Goal: Task Accomplishment & Management: Manage account settings

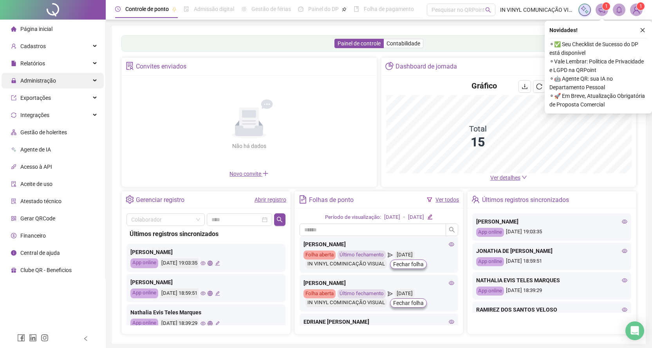
click at [49, 79] on span "Administração" at bounding box center [38, 81] width 36 height 6
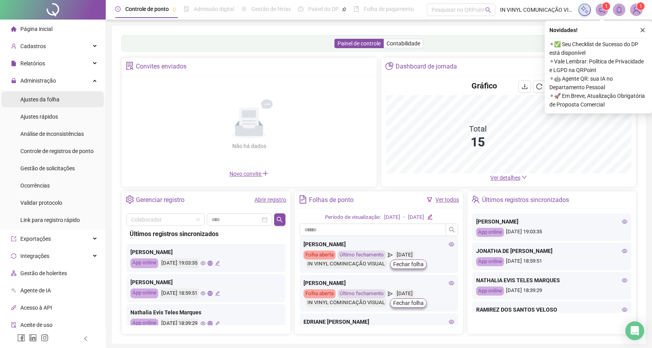
click at [43, 100] on span "Ajustes da folha" at bounding box center [39, 99] width 39 height 6
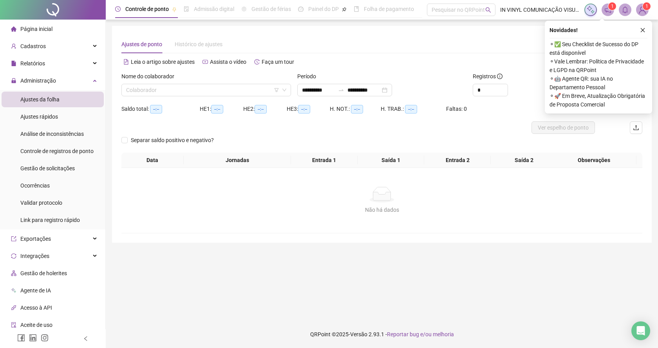
click at [641, 29] on icon "close" at bounding box center [642, 29] width 5 height 5
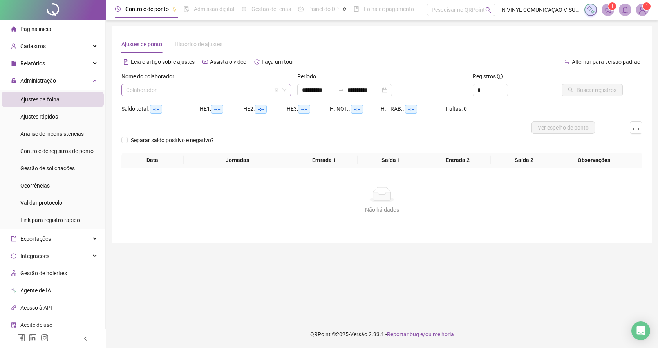
click at [283, 85] on span at bounding box center [206, 90] width 160 height 12
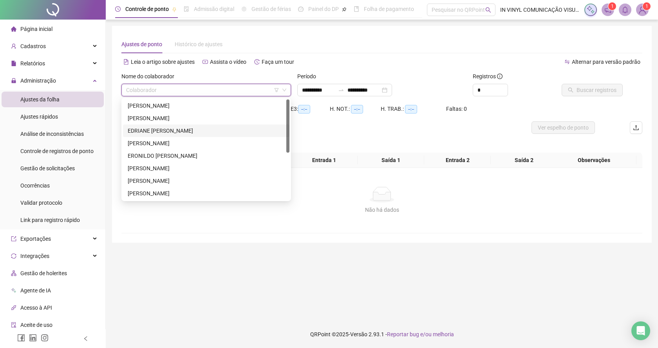
click at [143, 131] on div "EDRIANE [PERSON_NAME]" at bounding box center [206, 131] width 157 height 9
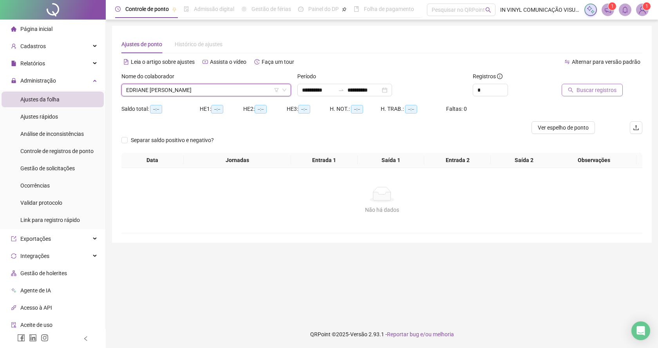
click at [586, 90] on span "Buscar registros" at bounding box center [597, 90] width 40 height 9
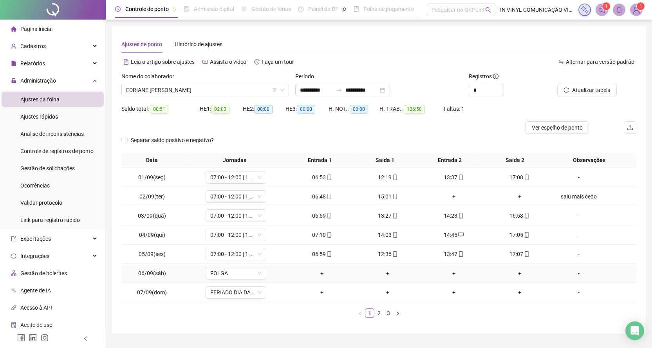
scroll to position [19, 0]
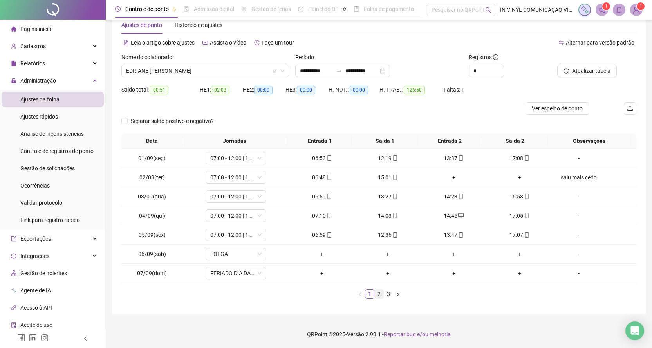
click at [378, 296] on link "2" at bounding box center [379, 294] width 9 height 9
click at [388, 295] on link "3" at bounding box center [388, 294] width 9 height 9
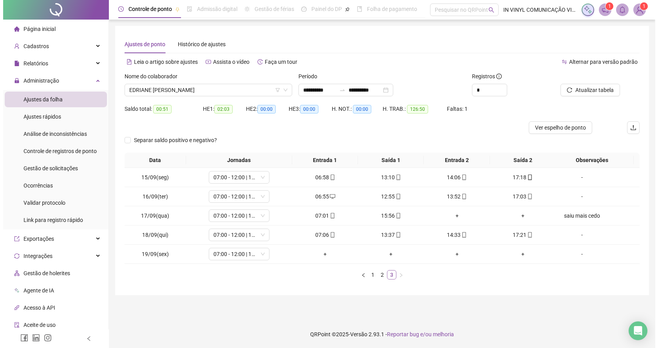
scroll to position [0, 0]
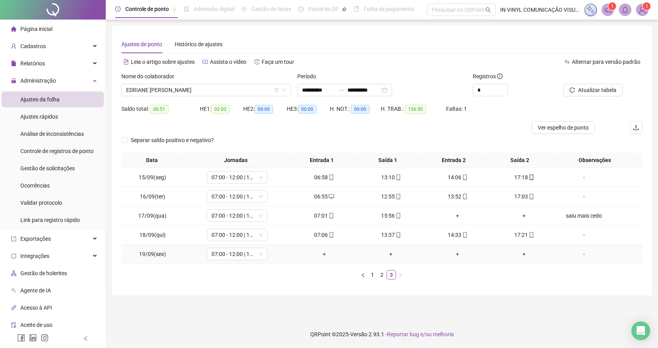
click at [322, 254] on div "+" at bounding box center [324, 254] width 60 height 9
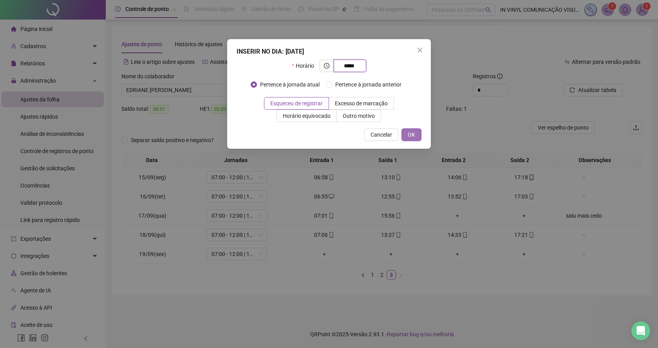
type input "*****"
click at [414, 135] on span "OK" at bounding box center [411, 134] width 7 height 9
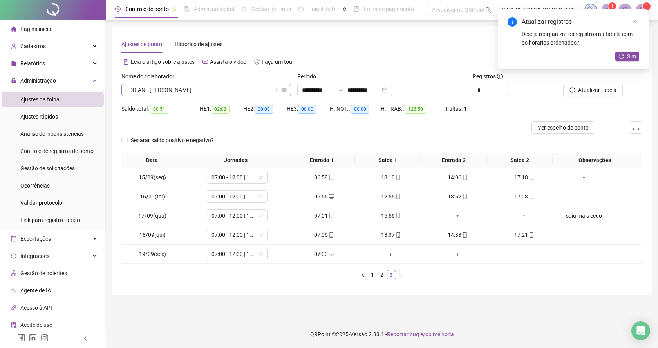
click at [283, 86] on span "EDRIANE [PERSON_NAME]" at bounding box center [206, 90] width 160 height 12
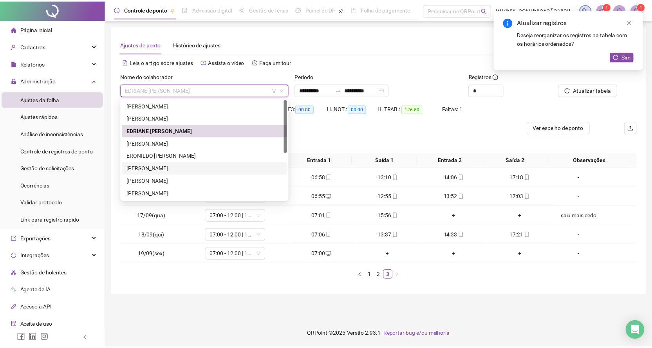
scroll to position [78, 0]
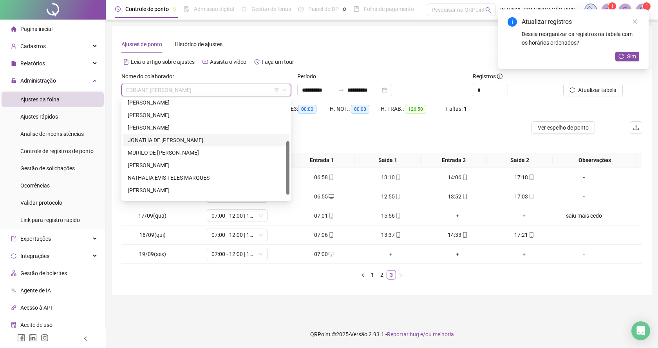
click at [179, 141] on div "JONATHA DE [PERSON_NAME]" at bounding box center [206, 140] width 157 height 9
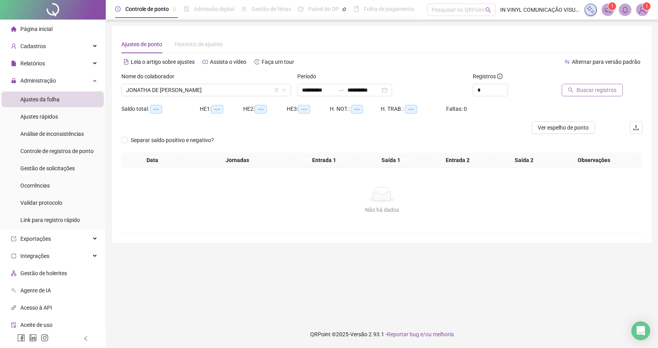
click at [589, 90] on span "Buscar registros" at bounding box center [597, 90] width 40 height 9
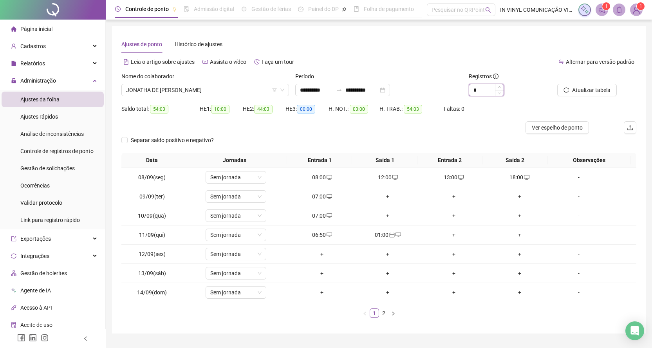
click at [482, 90] on input "*" at bounding box center [486, 90] width 34 height 12
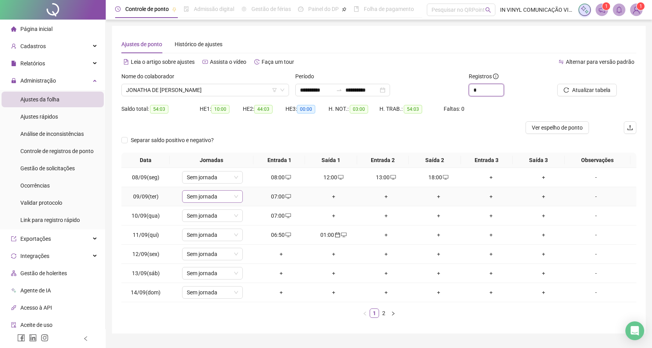
click at [235, 198] on icon "down" at bounding box center [236, 196] width 5 height 5
click at [235, 197] on icon "down" at bounding box center [236, 196] width 5 height 5
click at [235, 194] on icon "down" at bounding box center [236, 196] width 5 height 5
click at [282, 87] on span "JONATHA DE [PERSON_NAME]" at bounding box center [205, 90] width 158 height 12
type input "*"
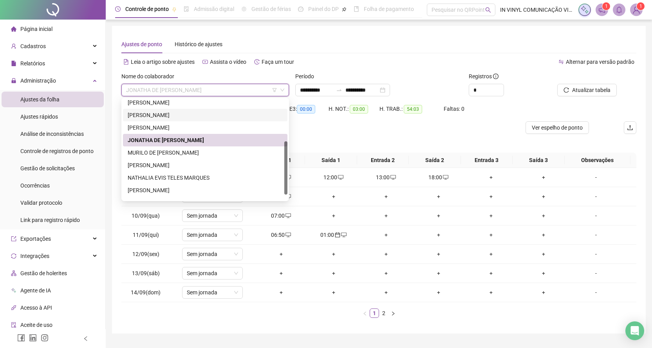
scroll to position [0, 0]
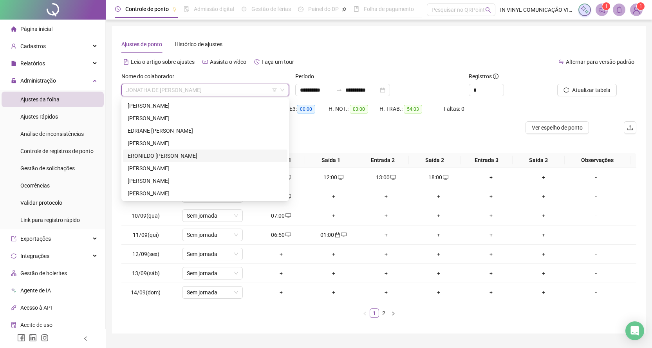
click at [155, 155] on div "ERONILDO [PERSON_NAME]" at bounding box center [205, 156] width 155 height 9
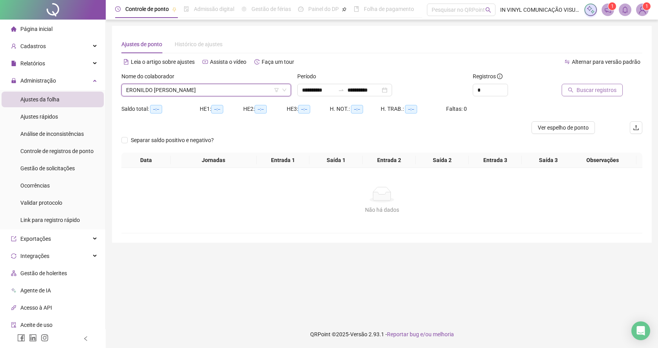
click at [596, 89] on span "Buscar registros" at bounding box center [597, 90] width 40 height 9
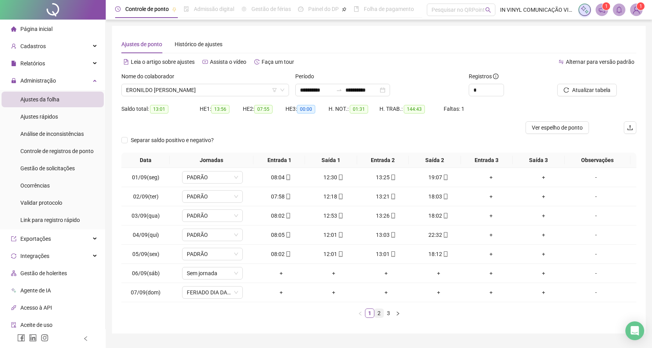
click at [379, 313] on link "2" at bounding box center [379, 313] width 9 height 9
click at [282, 85] on span "ERONILDO [PERSON_NAME]" at bounding box center [205, 90] width 158 height 12
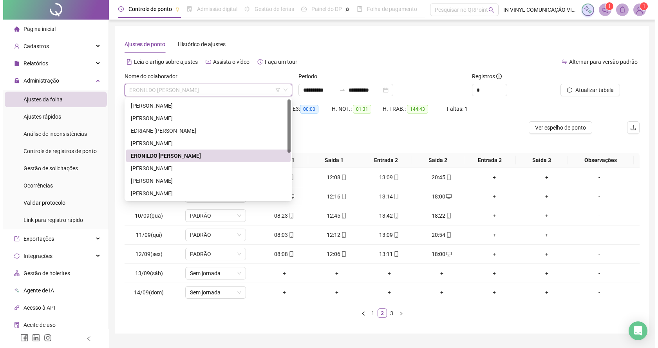
scroll to position [78, 0]
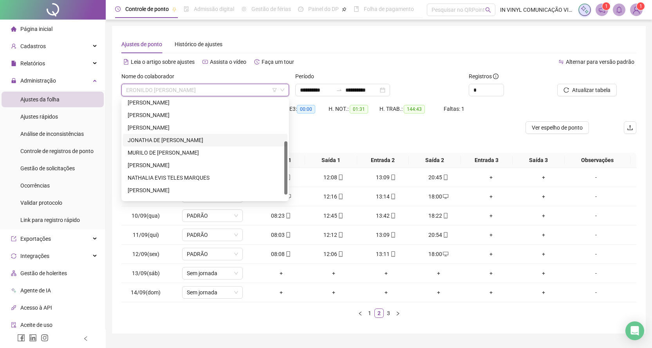
click at [159, 141] on div "JONATHA DE [PERSON_NAME]" at bounding box center [205, 140] width 155 height 9
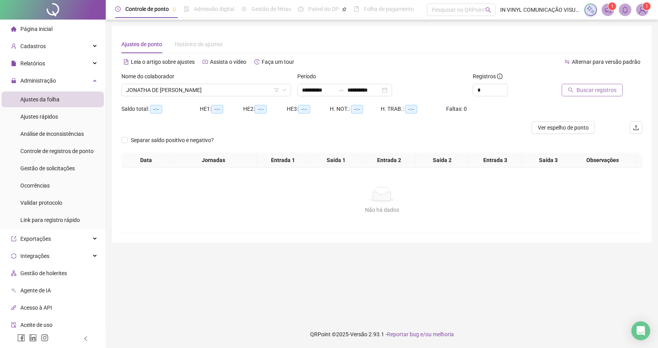
click at [585, 90] on span "Buscar registros" at bounding box center [597, 90] width 40 height 9
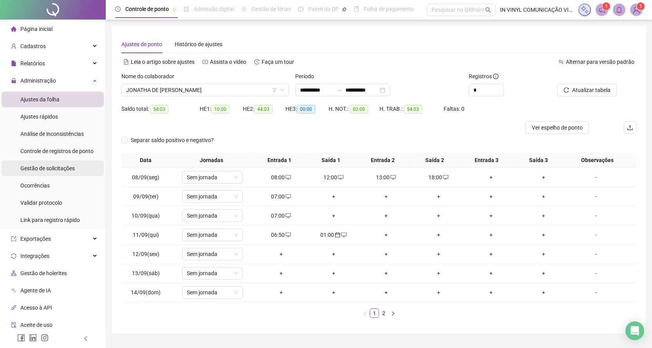
click at [52, 169] on span "Gestão de solicitações" at bounding box center [47, 168] width 54 height 6
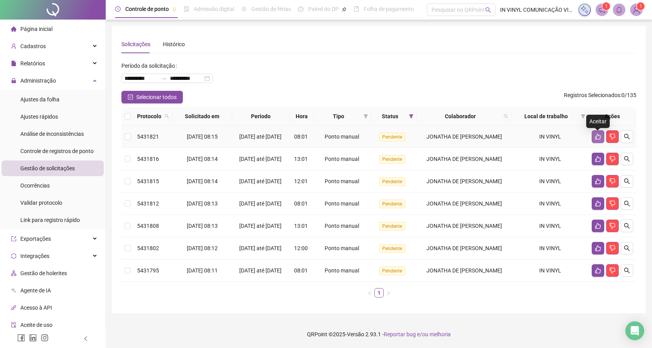
click at [599, 137] on icon "like" at bounding box center [598, 137] width 6 height 6
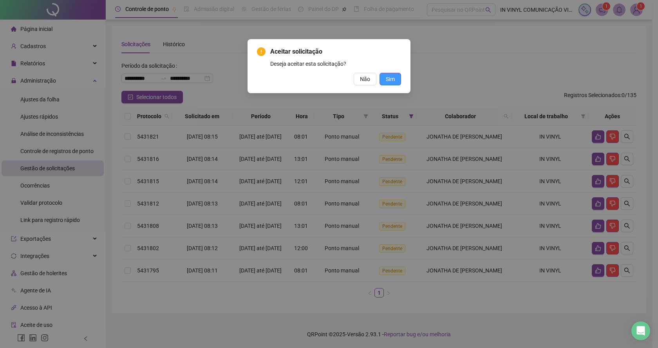
click at [387, 82] on span "Sim" at bounding box center [390, 79] width 9 height 9
click at [390, 78] on span "Sim" at bounding box center [390, 79] width 9 height 9
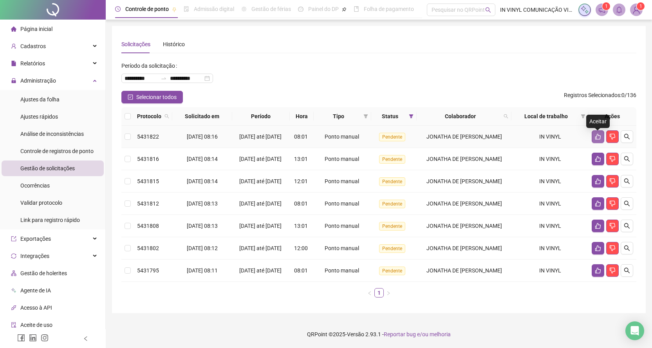
click at [595, 137] on icon "like" at bounding box center [598, 137] width 6 height 6
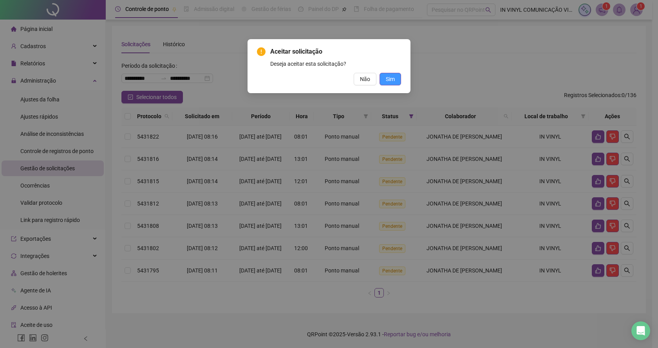
click at [392, 80] on span "Sim" at bounding box center [390, 79] width 9 height 9
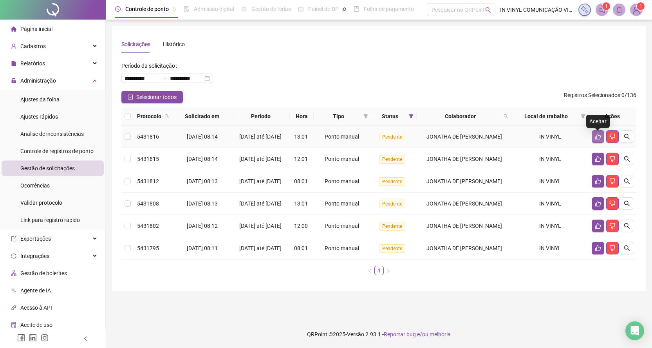
click at [599, 138] on icon "like" at bounding box center [597, 137] width 5 height 6
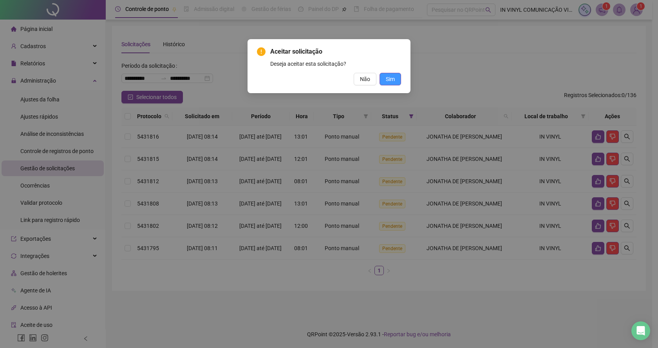
click at [387, 80] on span "Sim" at bounding box center [390, 79] width 9 height 9
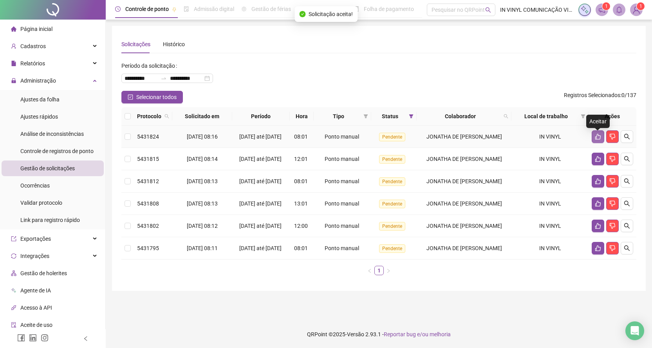
click at [598, 139] on icon "like" at bounding box center [598, 137] width 6 height 6
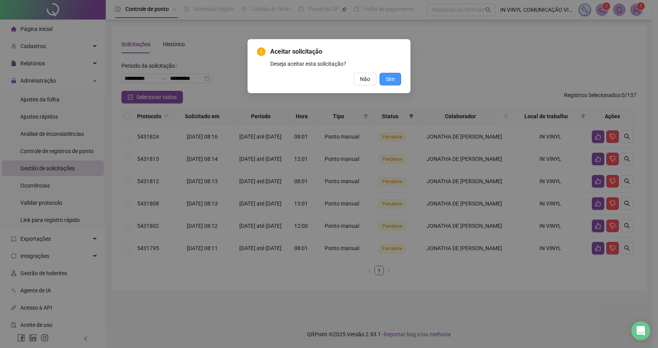
click at [394, 78] on span "Sim" at bounding box center [390, 79] width 9 height 9
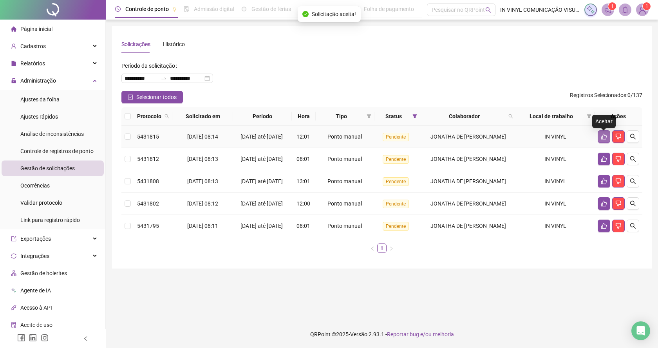
click at [604, 139] on icon "like" at bounding box center [604, 137] width 6 height 6
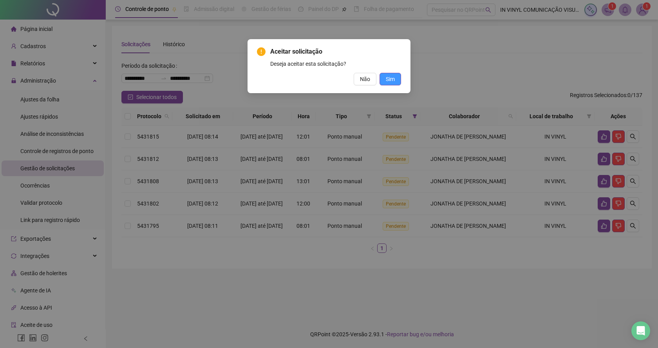
click at [390, 80] on span "Sim" at bounding box center [390, 79] width 9 height 9
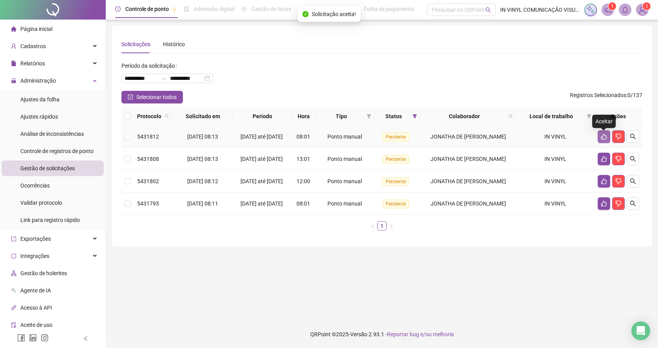
click at [602, 135] on button "button" at bounding box center [604, 136] width 13 height 13
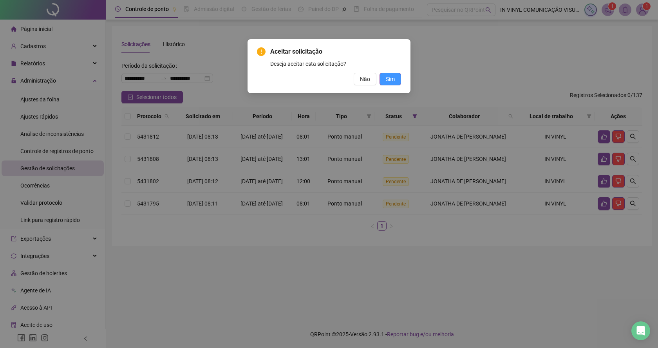
click at [389, 77] on span "Sim" at bounding box center [390, 79] width 9 height 9
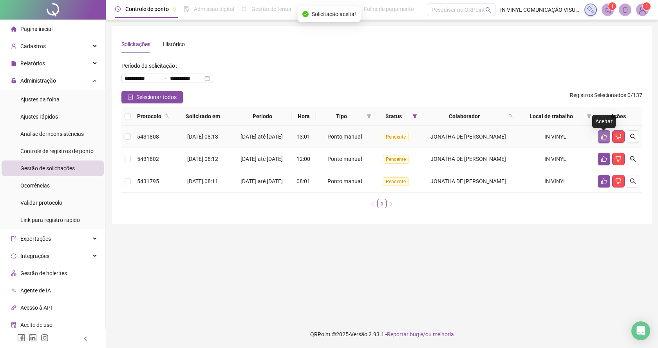
click at [607, 139] on button "button" at bounding box center [604, 136] width 13 height 13
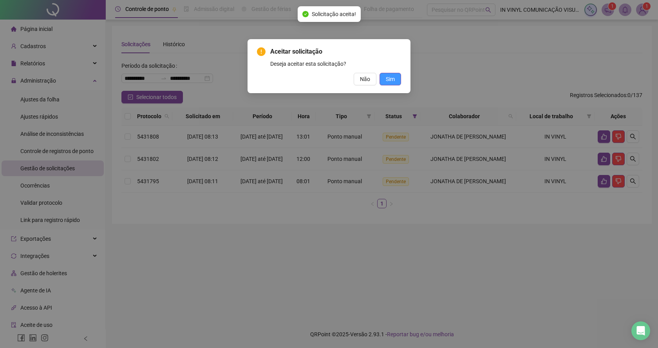
click at [389, 79] on span "Sim" at bounding box center [390, 79] width 9 height 9
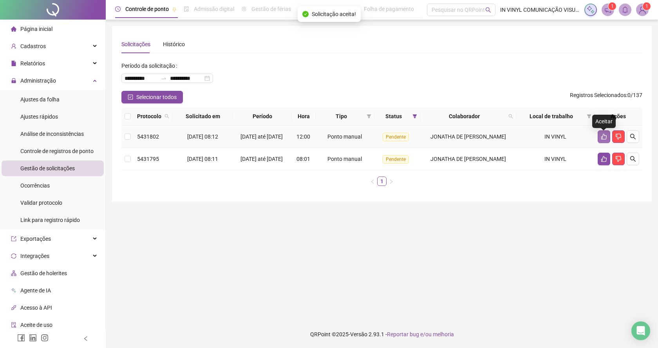
click at [606, 139] on icon "like" at bounding box center [604, 137] width 6 height 6
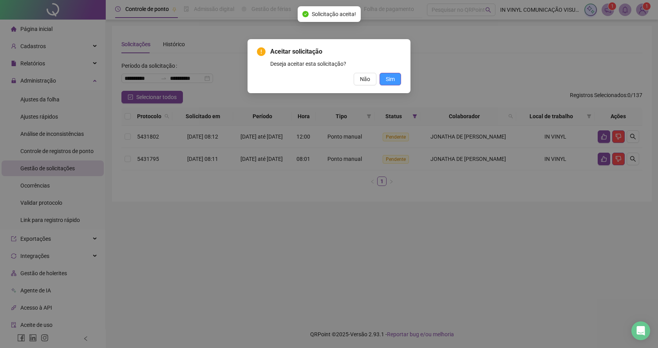
click at [386, 76] on span "Sim" at bounding box center [390, 79] width 9 height 9
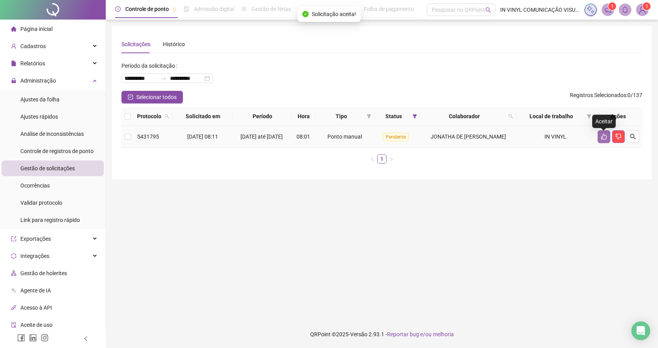
click at [601, 136] on button "button" at bounding box center [604, 136] width 13 height 13
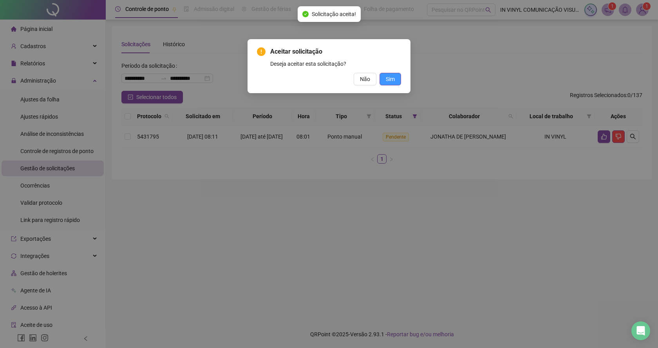
click at [393, 74] on button "Sim" at bounding box center [391, 79] width 22 height 13
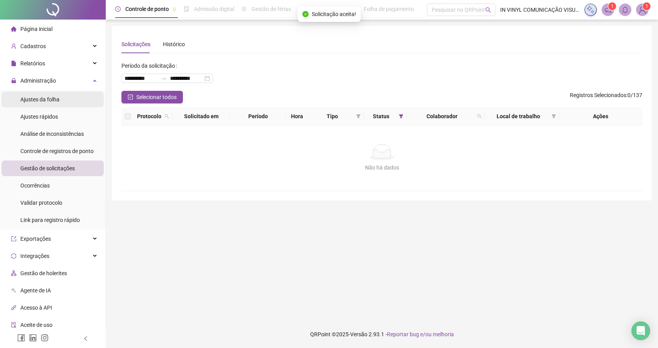
click at [33, 100] on span "Ajustes da folha" at bounding box center [39, 99] width 39 height 6
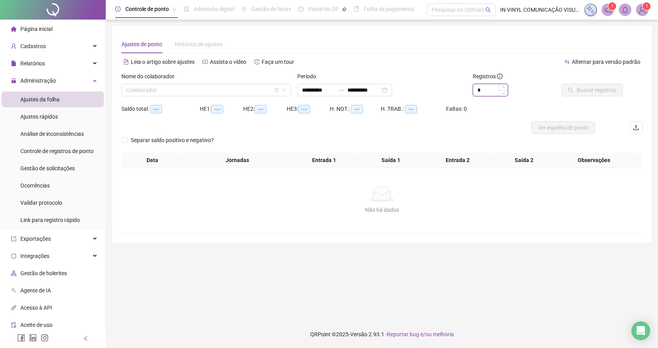
click at [490, 91] on input "*" at bounding box center [490, 90] width 34 height 12
click at [283, 87] on span at bounding box center [206, 90] width 160 height 12
type input "*"
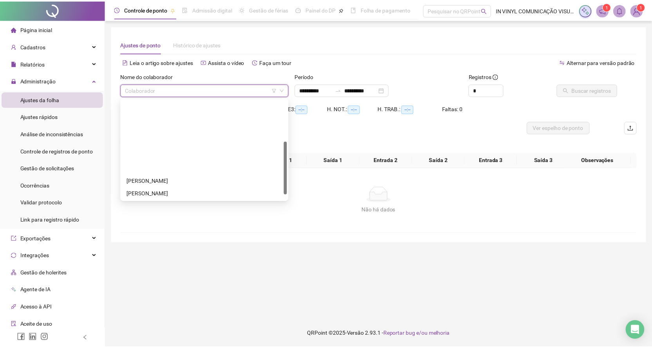
scroll to position [78, 0]
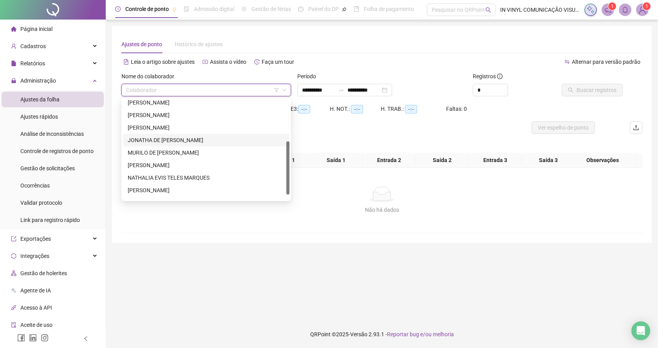
click at [154, 139] on div "JONATHA DE [PERSON_NAME]" at bounding box center [206, 140] width 157 height 9
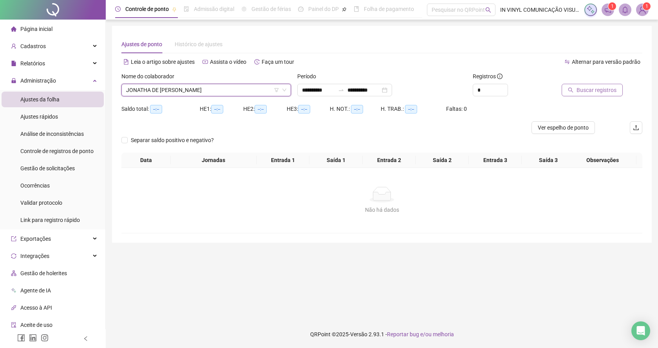
click at [580, 89] on span "Buscar registros" at bounding box center [597, 90] width 40 height 9
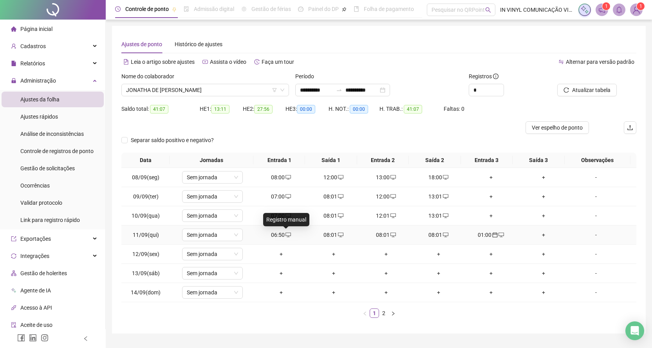
click at [286, 235] on icon "desktop" at bounding box center [288, 234] width 5 height 5
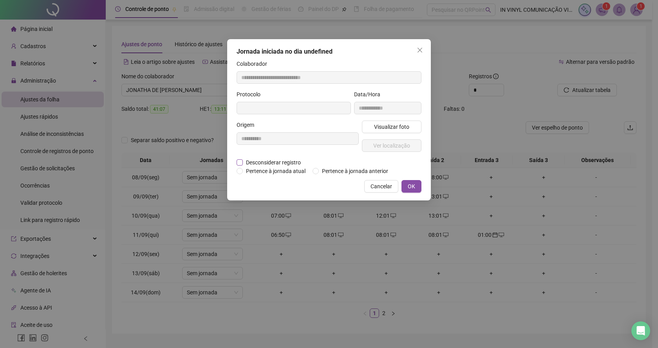
type input "**********"
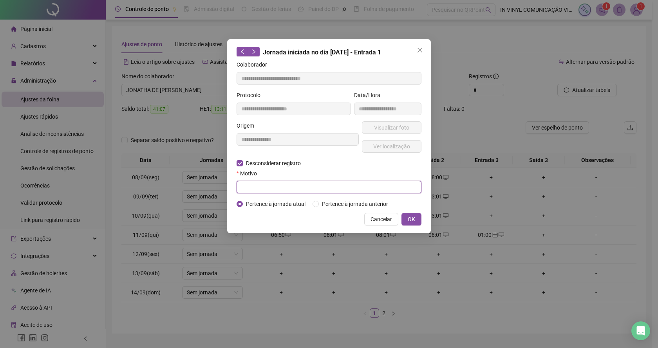
click at [255, 186] on input "text" at bounding box center [329, 187] width 185 height 13
type input "*******"
click at [414, 218] on span "OK" at bounding box center [411, 219] width 7 height 9
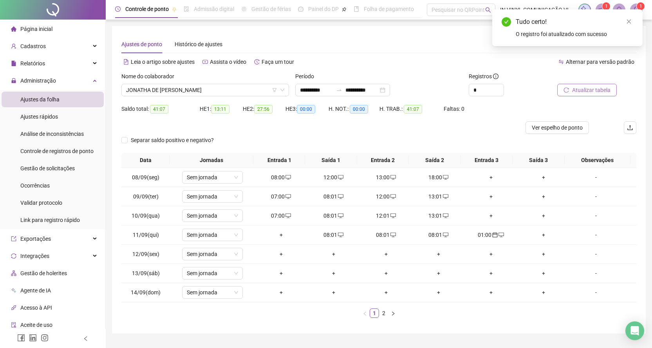
click at [592, 90] on span "Atualizar tabela" at bounding box center [591, 90] width 38 height 9
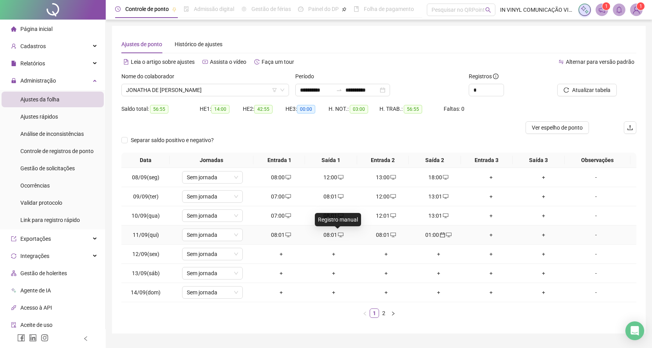
click at [338, 233] on icon "desktop" at bounding box center [340, 235] width 5 height 5
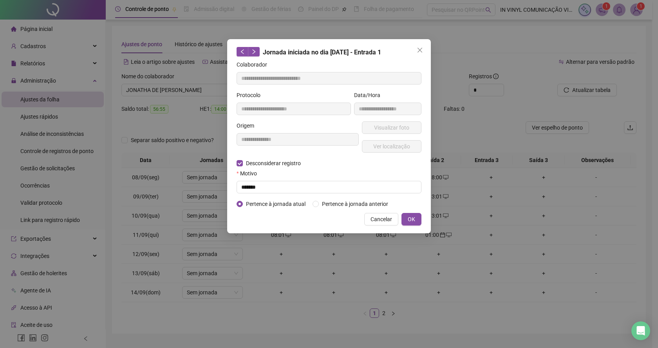
type input "**********"
click at [244, 185] on input "text" at bounding box center [329, 187] width 185 height 13
type input "*******"
click at [414, 219] on span "OK" at bounding box center [411, 219] width 7 height 9
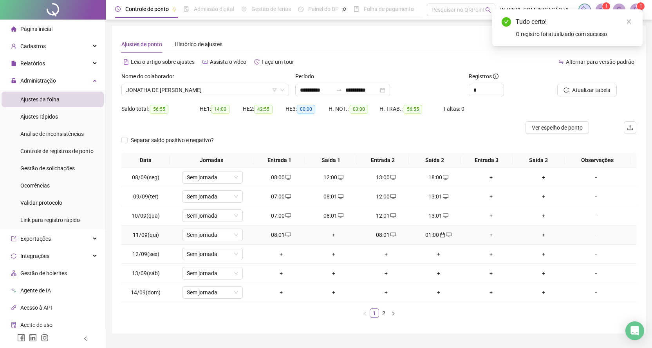
click at [382, 234] on div "08:01" at bounding box center [386, 235] width 46 height 9
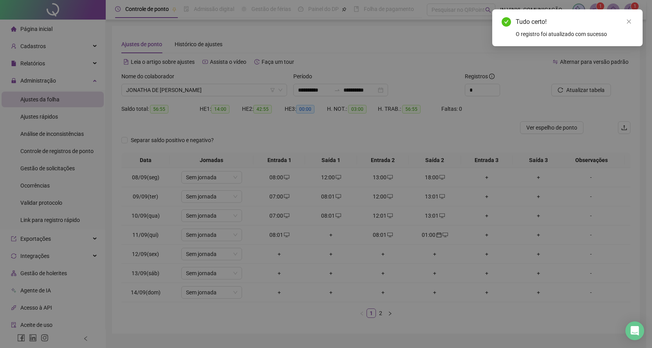
type input "**********"
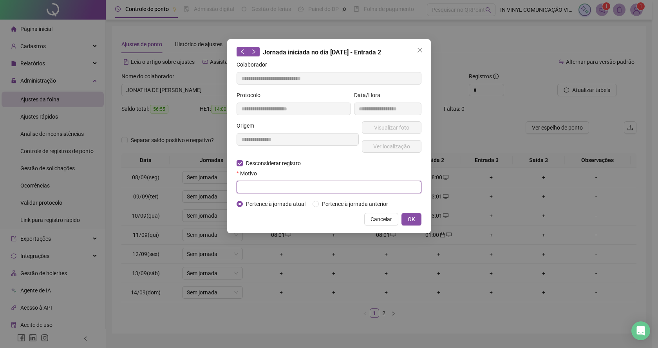
click at [251, 187] on input "text" at bounding box center [329, 187] width 185 height 13
type input "*******"
click at [414, 217] on span "OK" at bounding box center [411, 219] width 7 height 9
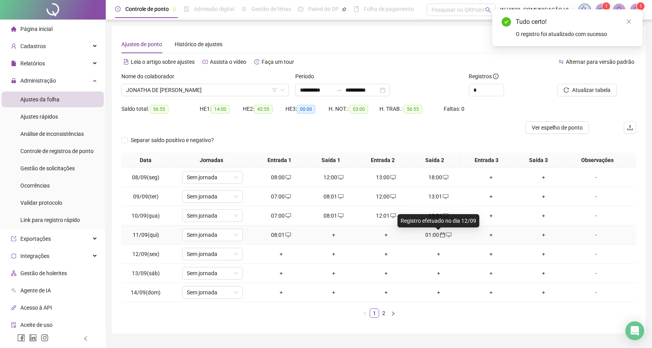
click at [441, 235] on icon "calendar" at bounding box center [442, 234] width 5 height 5
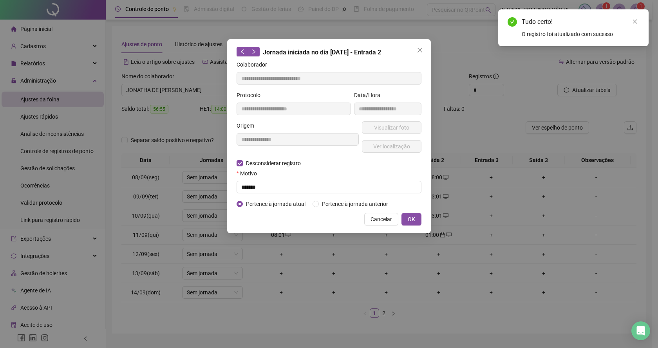
type input "**********"
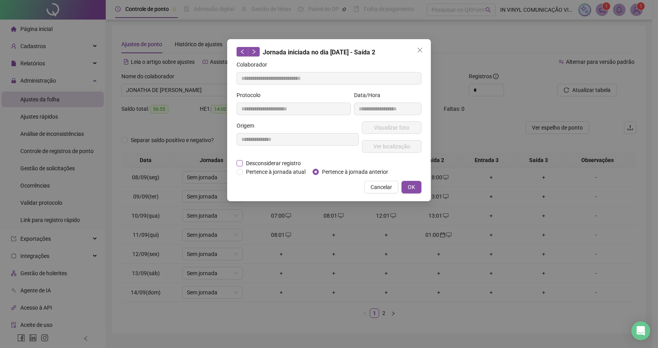
click at [244, 162] on span "Desconsiderar registro" at bounding box center [273, 163] width 61 height 9
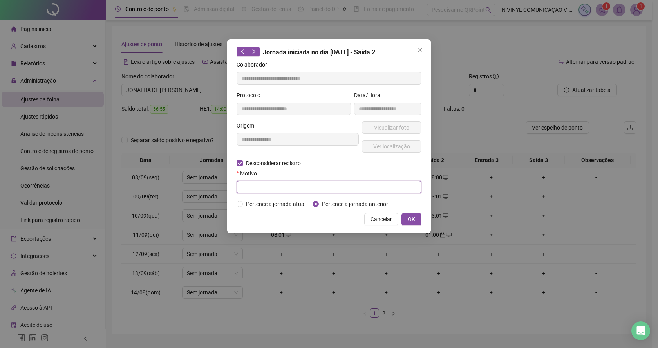
click at [260, 184] on input "text" at bounding box center [329, 187] width 185 height 13
type input "*******"
click at [413, 217] on span "OK" at bounding box center [411, 219] width 7 height 9
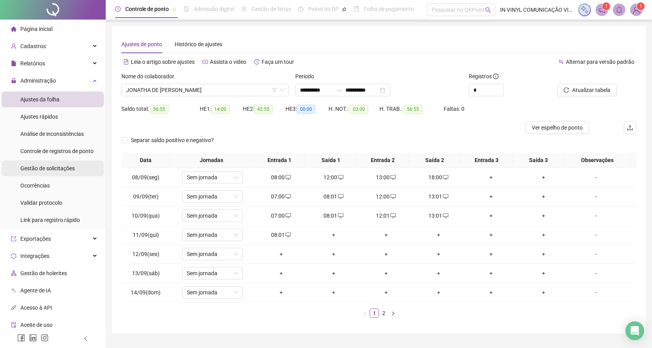
click at [53, 169] on span "Gestão de solicitações" at bounding box center [47, 168] width 54 height 6
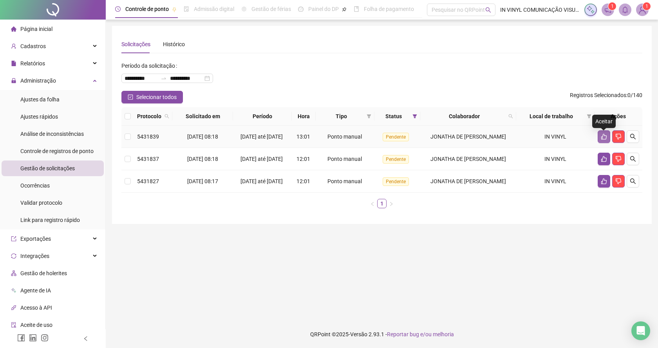
click at [604, 135] on button "button" at bounding box center [604, 136] width 13 height 13
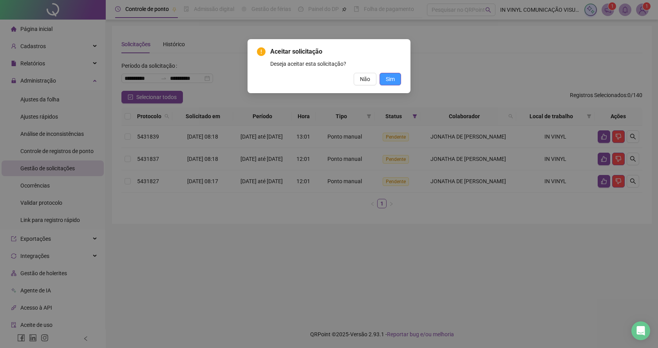
click at [387, 80] on span "Sim" at bounding box center [390, 79] width 9 height 9
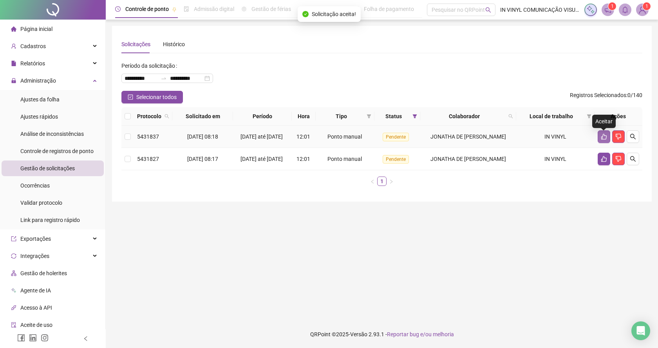
click at [605, 140] on icon "like" at bounding box center [604, 137] width 6 height 6
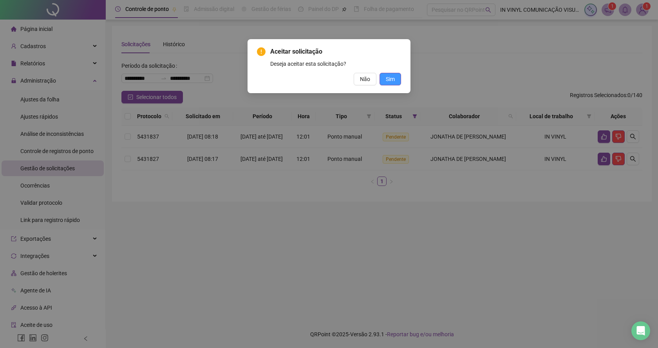
click at [395, 78] on button "Sim" at bounding box center [391, 79] width 22 height 13
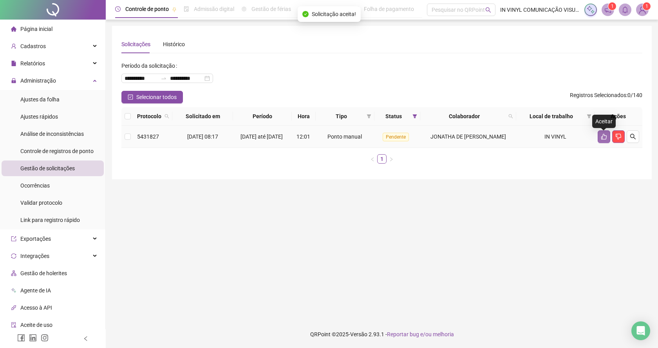
click at [601, 139] on icon "like" at bounding box center [604, 137] width 6 height 6
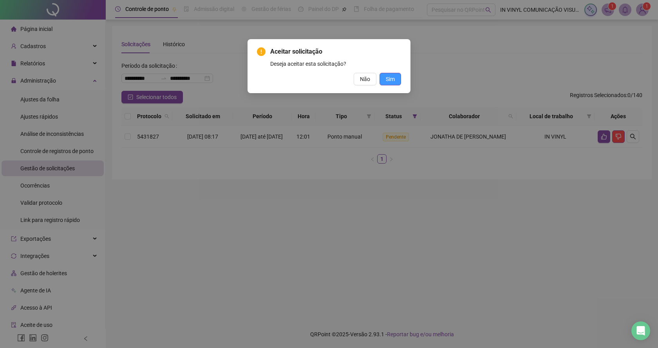
click at [388, 78] on span "Sim" at bounding box center [390, 79] width 9 height 9
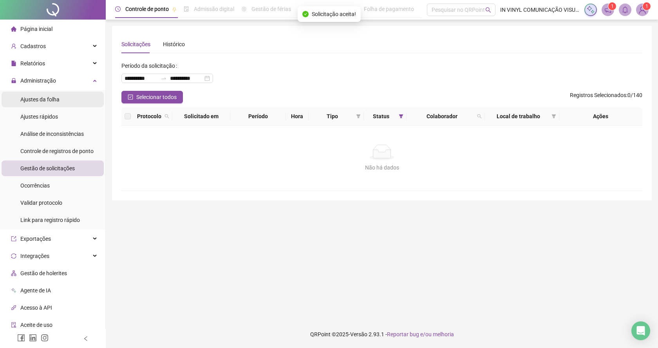
click at [48, 98] on span "Ajustes da folha" at bounding box center [39, 99] width 39 height 6
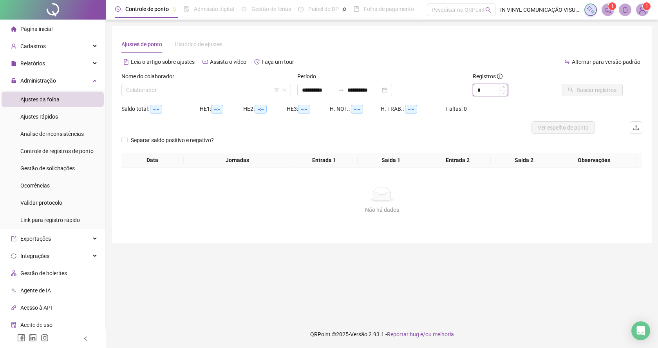
click at [486, 91] on input "*" at bounding box center [490, 90] width 34 height 12
click at [286, 84] on span at bounding box center [206, 90] width 160 height 12
type input "*"
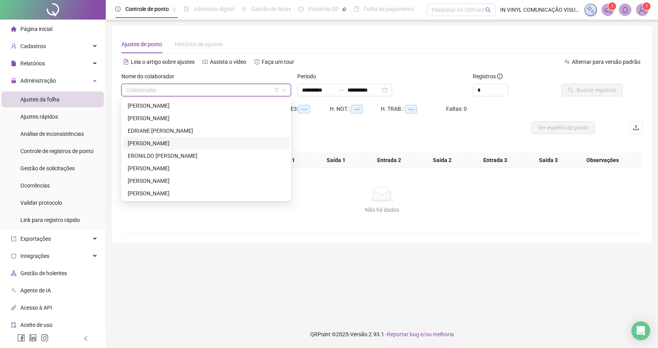
click at [171, 149] on div "[PERSON_NAME]" at bounding box center [206, 143] width 166 height 13
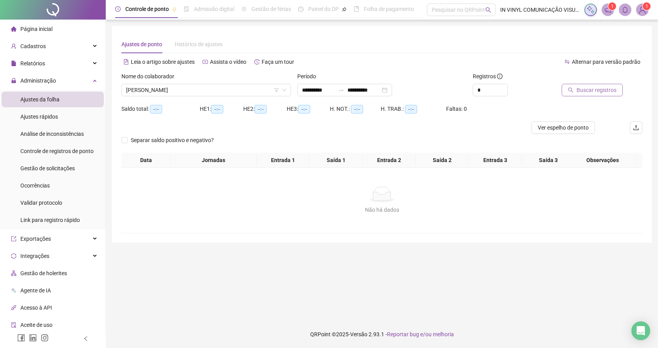
click at [595, 88] on span "Buscar registros" at bounding box center [597, 90] width 40 height 9
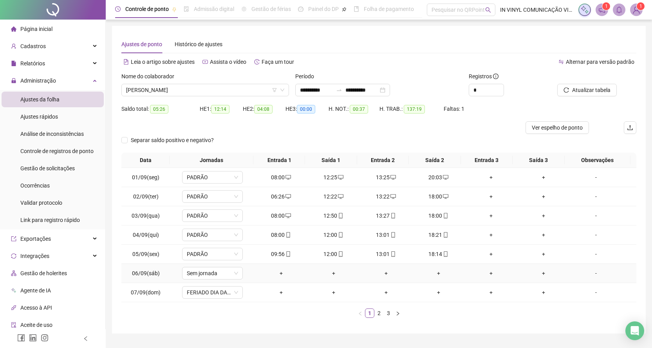
scroll to position [19, 0]
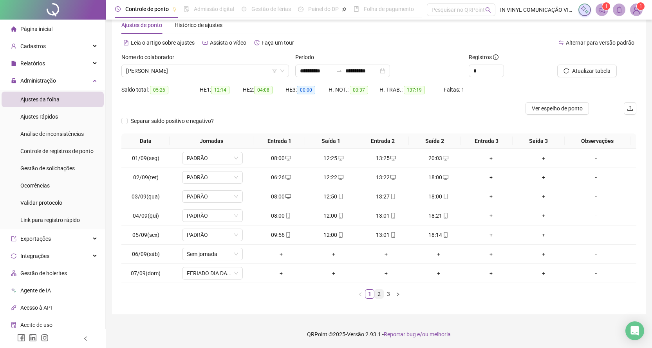
click at [378, 295] on link "2" at bounding box center [379, 294] width 9 height 9
click at [388, 294] on link "3" at bounding box center [388, 294] width 9 height 9
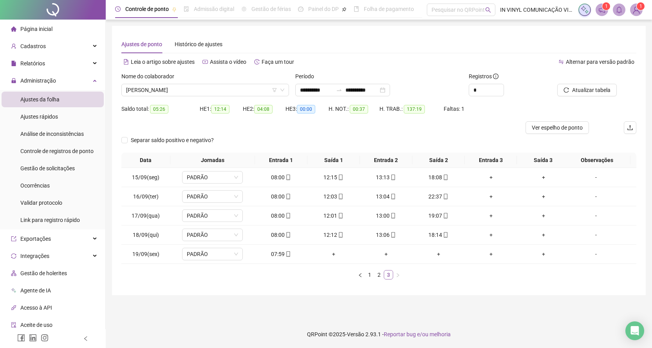
scroll to position [0, 0]
click at [380, 276] on link "2" at bounding box center [382, 275] width 9 height 9
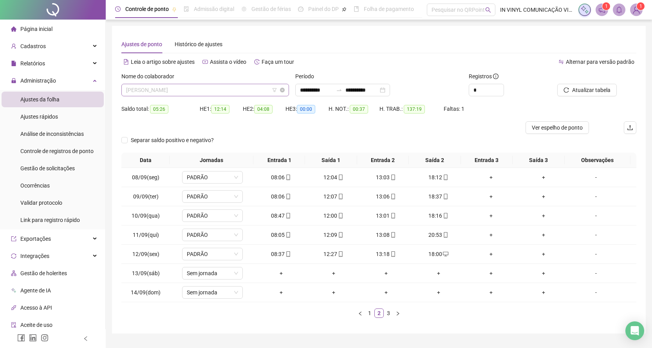
click at [281, 85] on span "[PERSON_NAME]" at bounding box center [205, 90] width 158 height 12
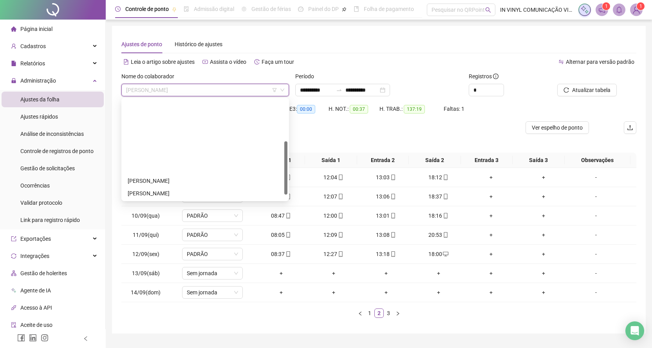
scroll to position [78, 0]
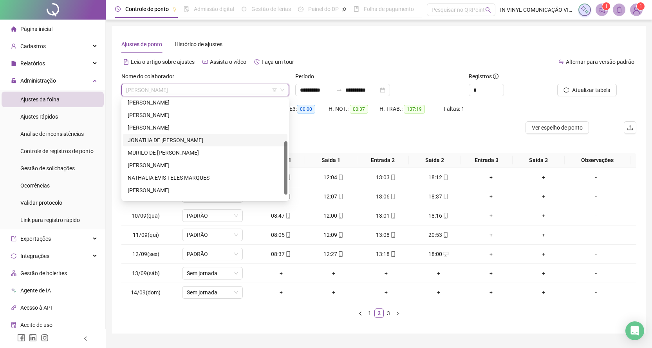
click at [163, 139] on div "JONATHA DE [PERSON_NAME]" at bounding box center [205, 140] width 155 height 9
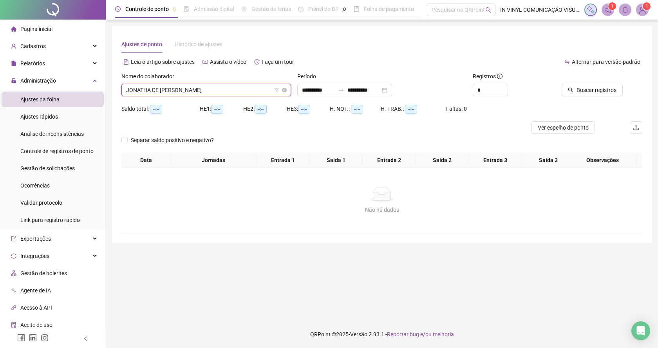
click at [288, 85] on div "JONATHA DE [PERSON_NAME]" at bounding box center [206, 90] width 170 height 13
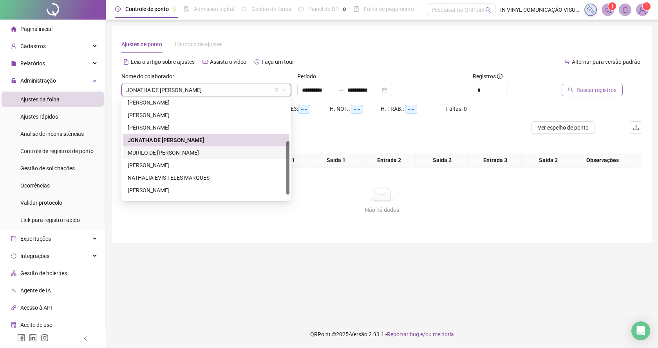
click at [587, 91] on span "Buscar registros" at bounding box center [597, 90] width 40 height 9
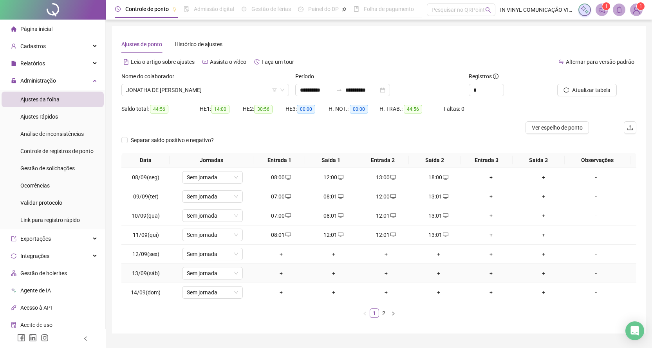
scroll to position [19, 0]
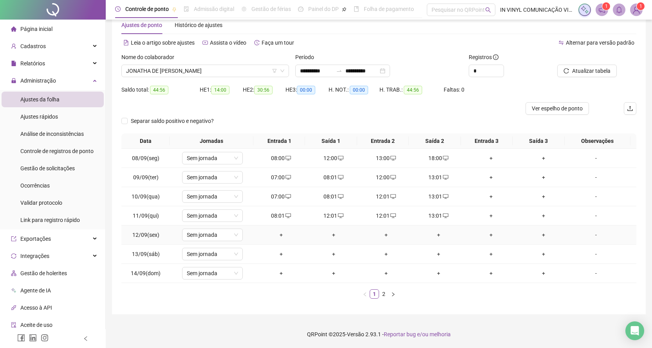
click at [278, 235] on div "+" at bounding box center [281, 235] width 46 height 9
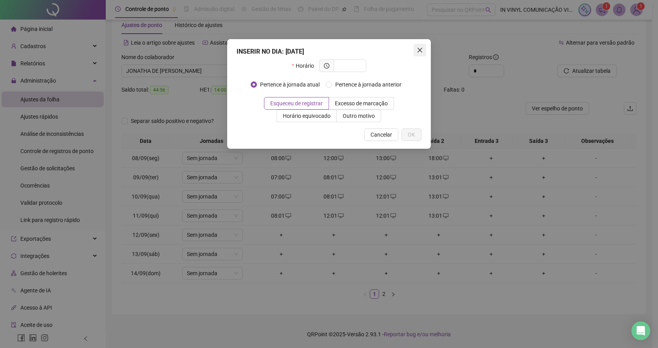
click at [420, 49] on icon "close" at bounding box center [420, 50] width 6 height 6
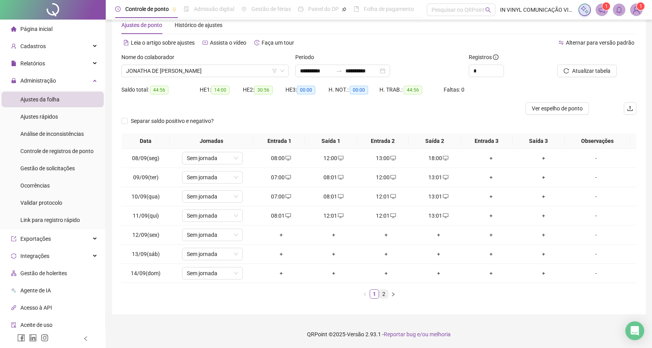
click at [384, 292] on link "2" at bounding box center [384, 294] width 9 height 9
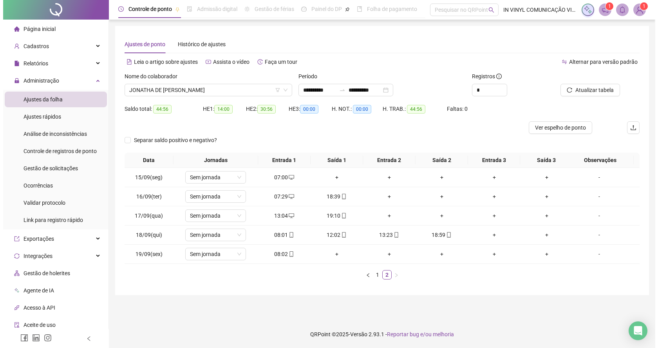
scroll to position [0, 0]
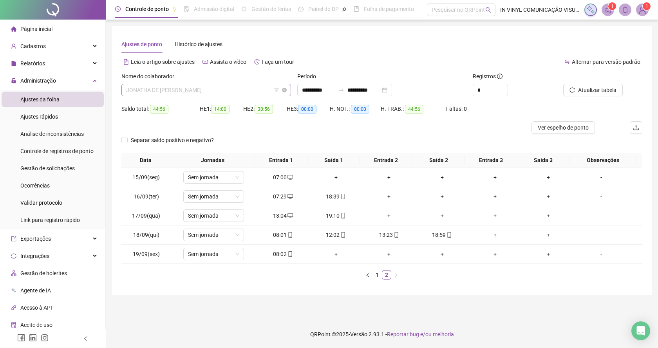
click at [285, 85] on span "JONATHA DE [PERSON_NAME]" at bounding box center [206, 90] width 160 height 12
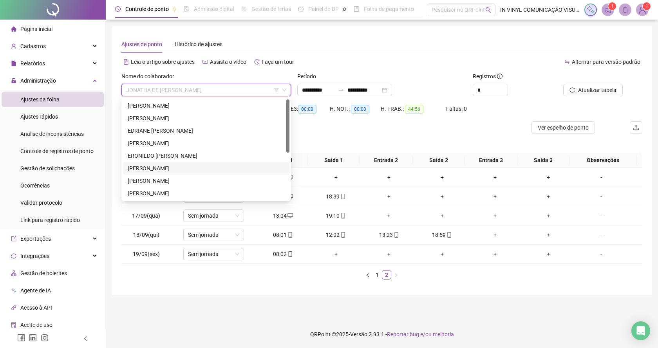
click at [112, 305] on main "**********" at bounding box center [382, 170] width 540 height 289
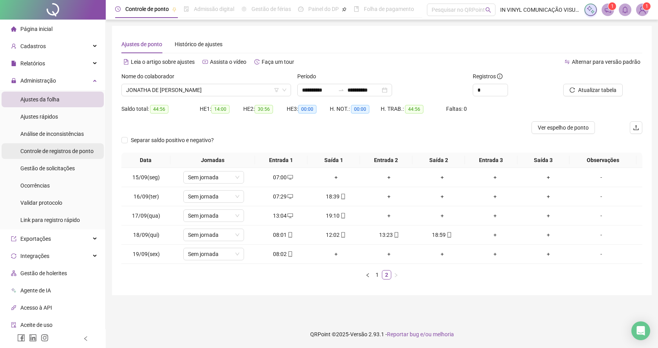
click at [58, 153] on span "Controle de registros de ponto" at bounding box center [56, 151] width 73 height 6
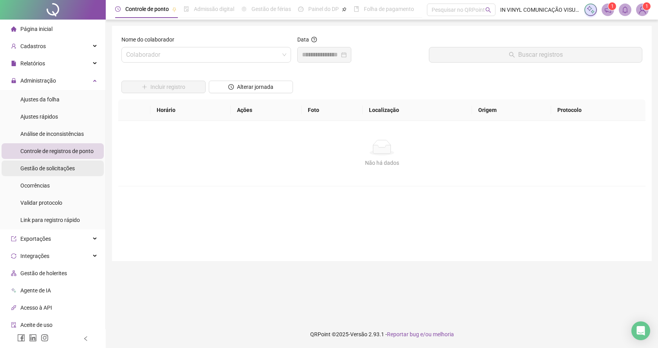
click at [43, 170] on span "Gestão de solicitações" at bounding box center [47, 168] width 54 height 6
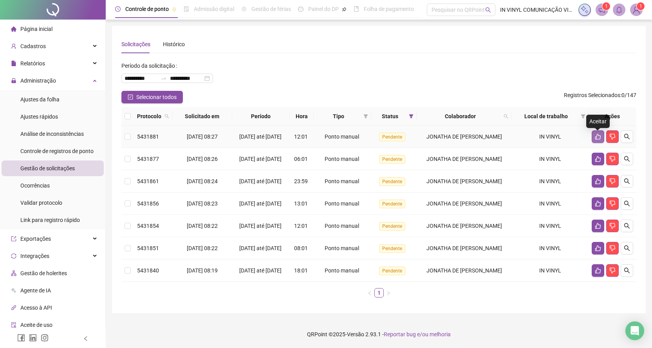
click at [596, 137] on icon "like" at bounding box center [598, 137] width 6 height 6
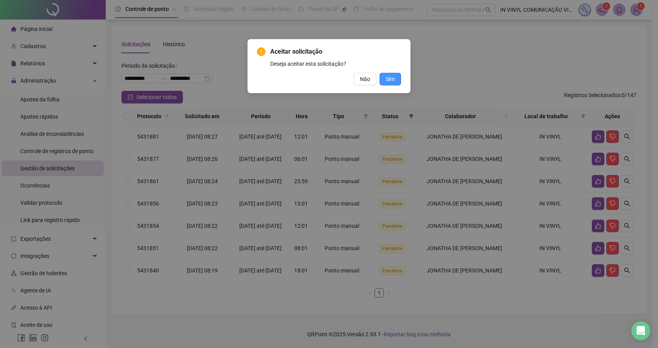
click at [389, 78] on span "Sim" at bounding box center [390, 79] width 9 height 9
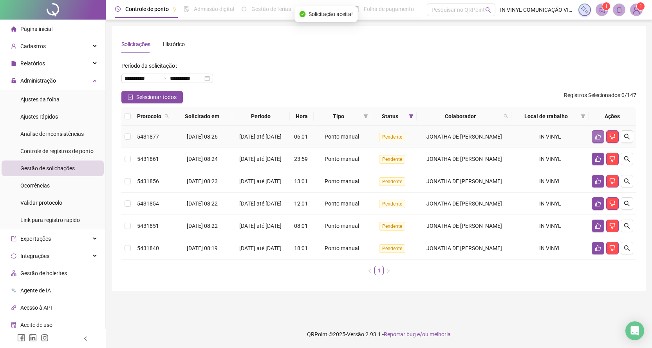
click at [596, 138] on icon "like" at bounding box center [598, 137] width 6 height 6
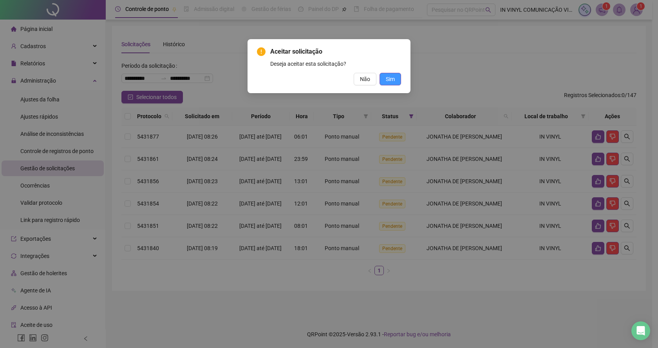
click at [389, 80] on span "Sim" at bounding box center [390, 79] width 9 height 9
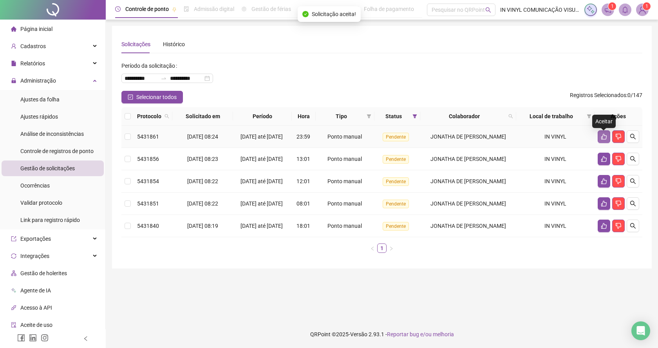
click at [602, 135] on button "button" at bounding box center [604, 136] width 13 height 13
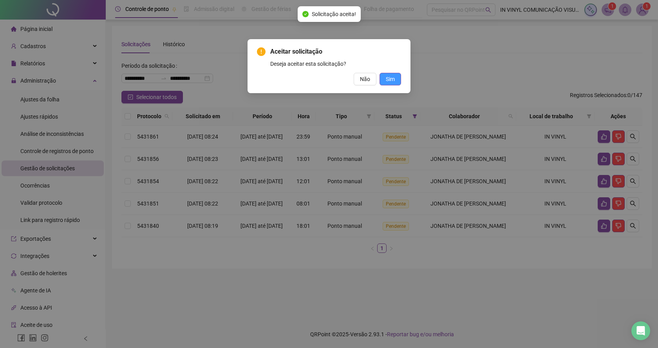
click at [395, 76] on button "Sim" at bounding box center [391, 79] width 22 height 13
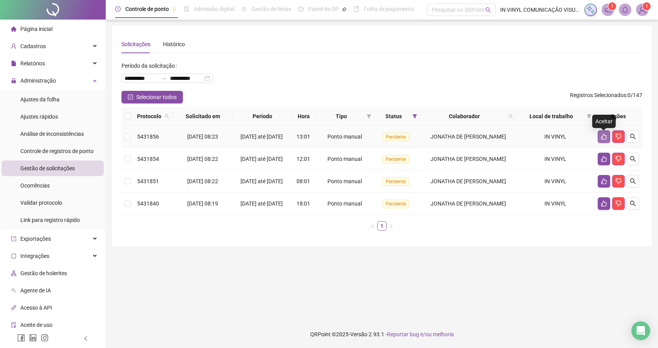
click at [602, 138] on icon "like" at bounding box center [604, 137] width 6 height 6
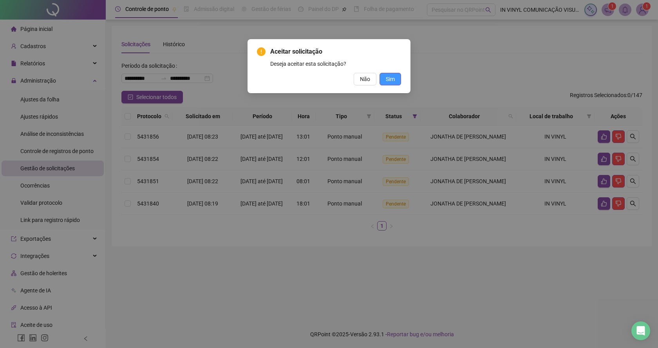
click at [386, 75] on span "Sim" at bounding box center [390, 79] width 9 height 9
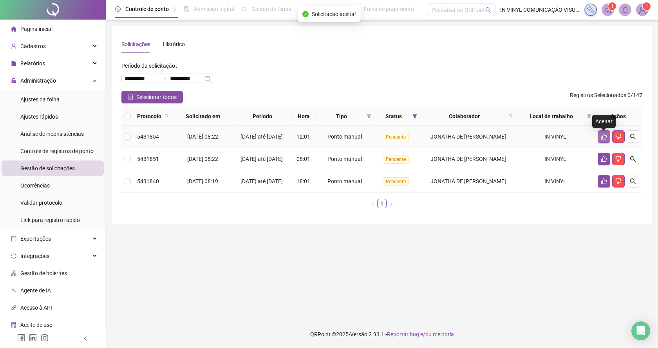
click at [602, 136] on icon "like" at bounding box center [604, 137] width 6 height 6
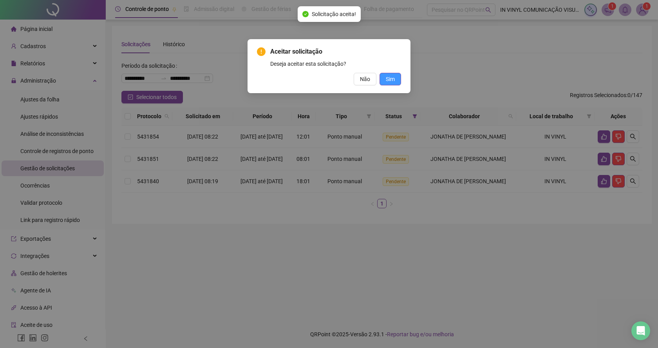
click at [398, 80] on button "Sim" at bounding box center [391, 79] width 22 height 13
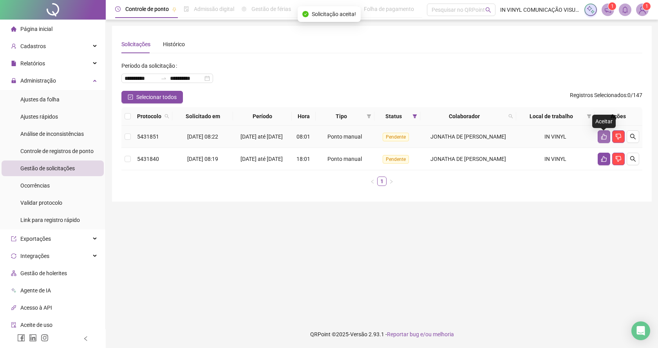
click at [605, 138] on icon "like" at bounding box center [603, 137] width 5 height 6
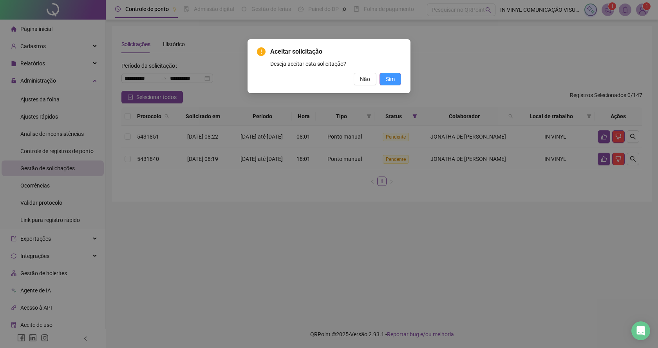
click at [391, 78] on span "Sim" at bounding box center [390, 79] width 9 height 9
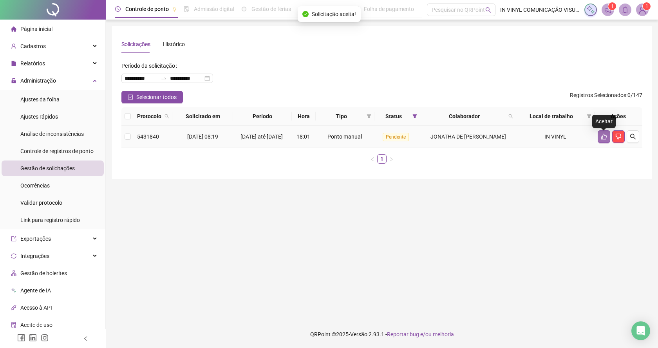
click at [604, 139] on icon "like" at bounding box center [604, 137] width 6 height 6
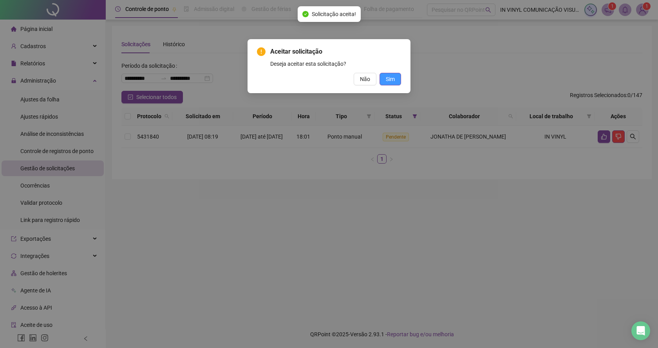
click at [393, 77] on span "Sim" at bounding box center [390, 79] width 9 height 9
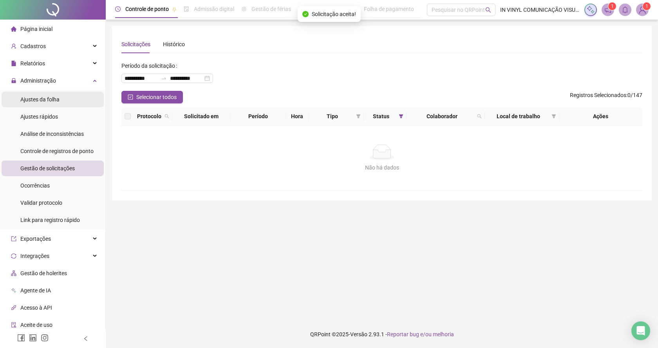
drag, startPoint x: 48, startPoint y: 101, endPoint x: 51, endPoint y: 96, distance: 5.6
click at [48, 100] on span "Ajustes da folha" at bounding box center [39, 99] width 39 height 6
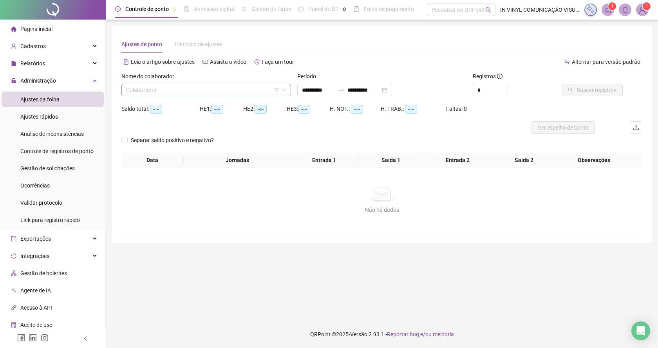
click at [287, 86] on div "Colaborador" at bounding box center [206, 90] width 170 height 13
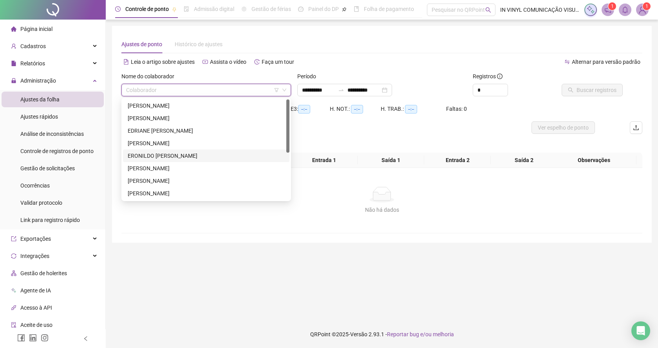
scroll to position [78, 0]
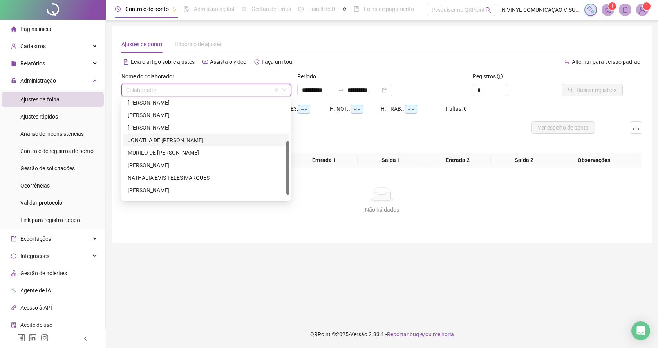
click at [161, 138] on div "JONATHA DE [PERSON_NAME]" at bounding box center [206, 140] width 157 height 9
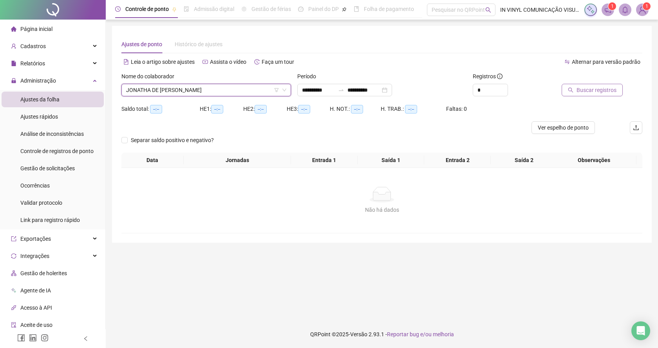
click at [596, 91] on span "Buscar registros" at bounding box center [597, 90] width 40 height 9
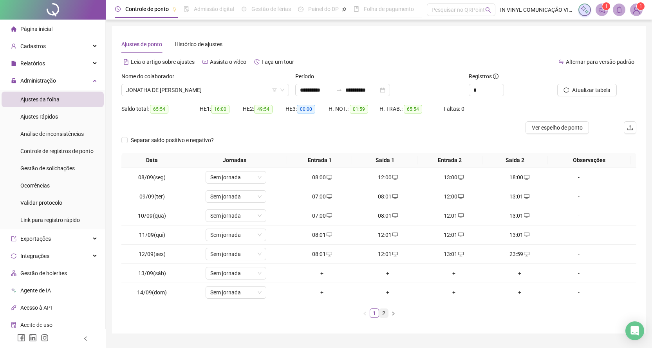
click at [383, 314] on link "2" at bounding box center [384, 313] width 9 height 9
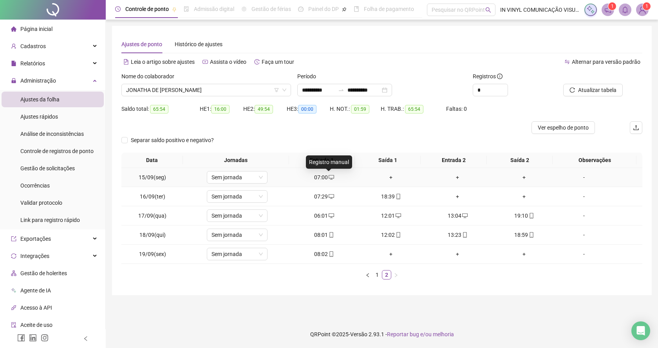
click at [329, 175] on icon "desktop" at bounding box center [331, 177] width 5 height 5
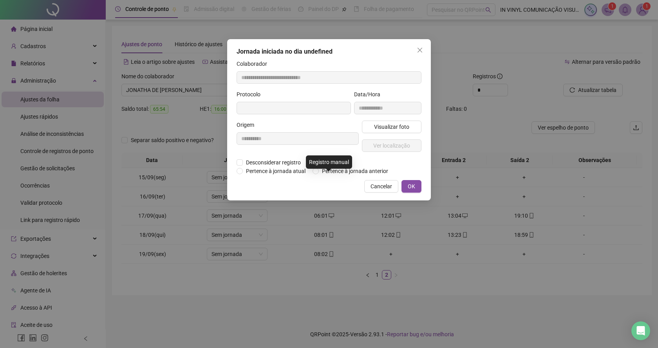
type input "**********"
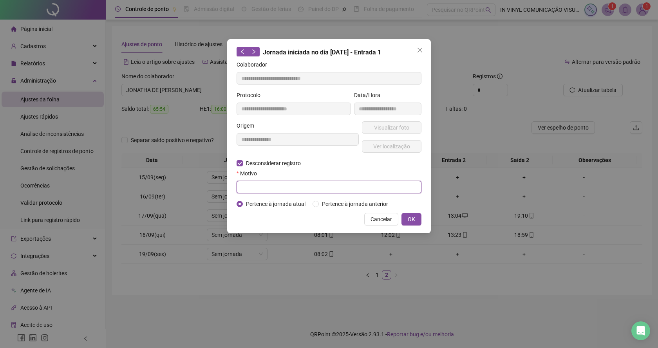
click at [259, 184] on input "text" at bounding box center [329, 187] width 185 height 13
type input "*******"
click at [407, 217] on button "OK" at bounding box center [411, 219] width 20 height 13
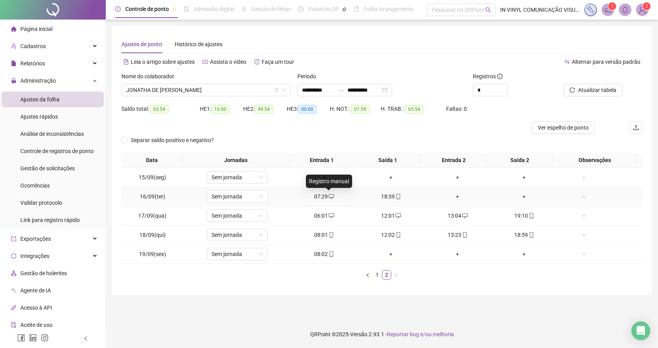
click at [329, 195] on icon "desktop" at bounding box center [331, 196] width 5 height 5
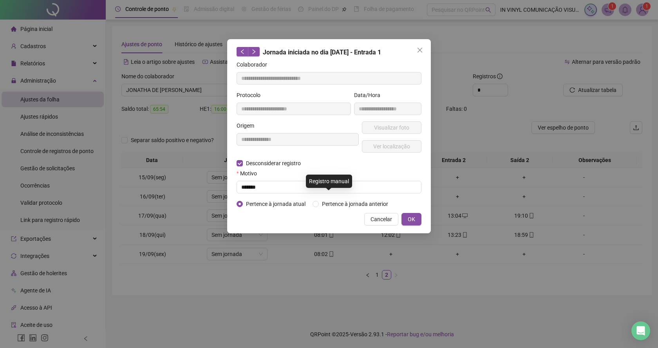
type input "**********"
click at [274, 184] on input "text" at bounding box center [329, 187] width 185 height 13
type input "*******"
click at [411, 217] on span "OK" at bounding box center [411, 219] width 7 height 9
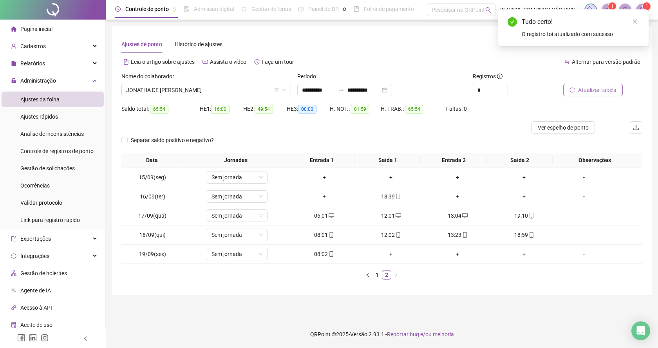
click at [585, 89] on span "Atualizar tabela" at bounding box center [597, 90] width 38 height 9
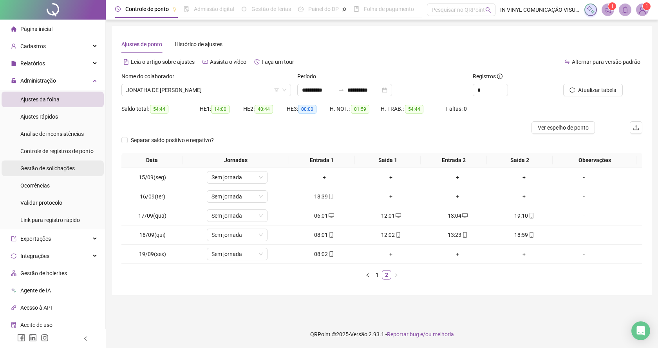
click at [56, 170] on span "Gestão de solicitações" at bounding box center [47, 168] width 54 height 6
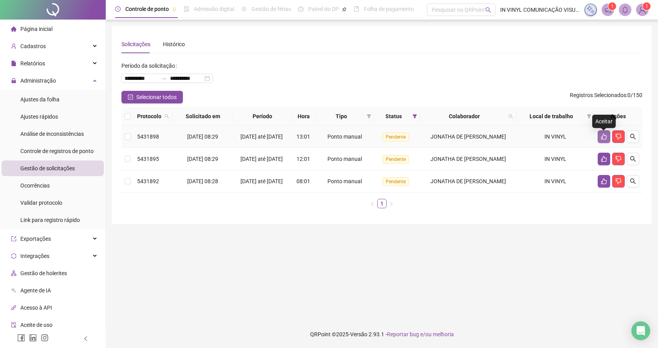
click at [605, 139] on icon "like" at bounding box center [604, 137] width 6 height 6
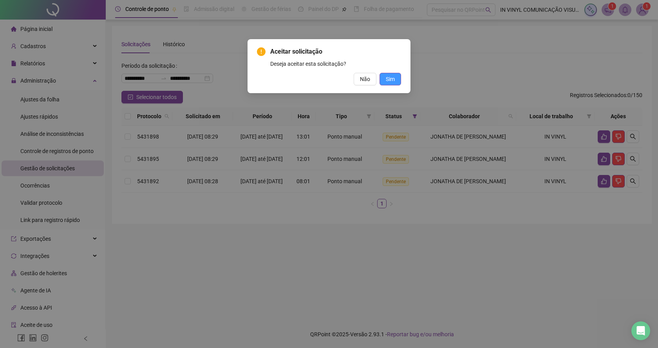
click at [387, 77] on span "Sim" at bounding box center [390, 79] width 9 height 9
click at [390, 77] on span "Sim" at bounding box center [390, 79] width 9 height 9
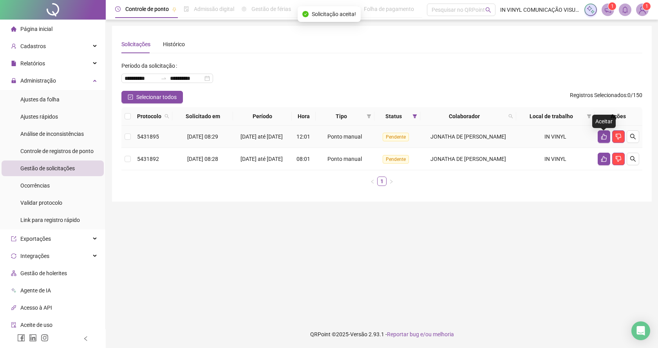
click at [610, 142] on div at bounding box center [619, 136] width 42 height 13
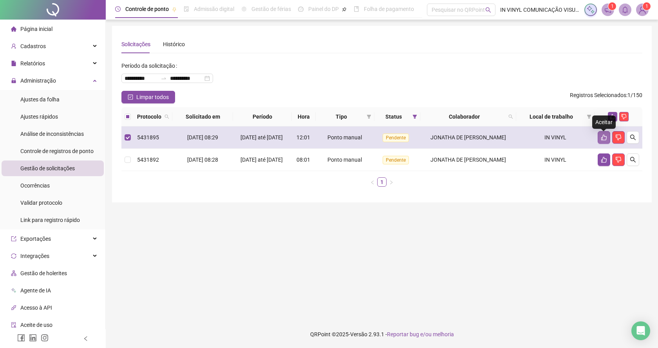
click at [602, 141] on icon "like" at bounding box center [604, 137] width 6 height 6
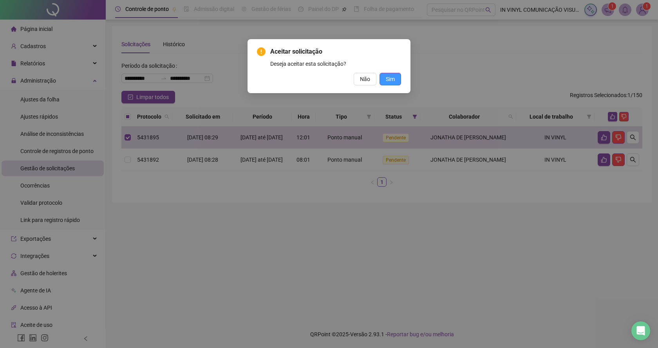
click at [396, 81] on button "Sim" at bounding box center [391, 79] width 22 height 13
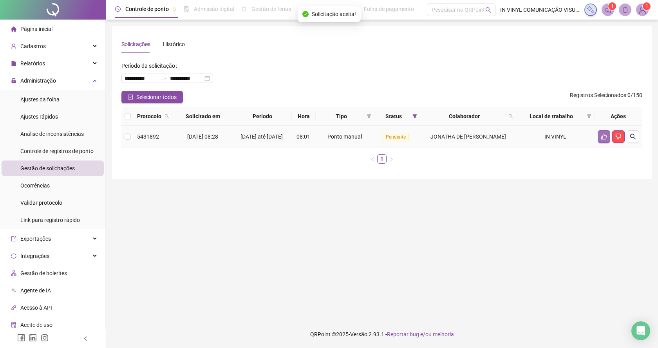
click at [603, 136] on button "button" at bounding box center [604, 136] width 13 height 13
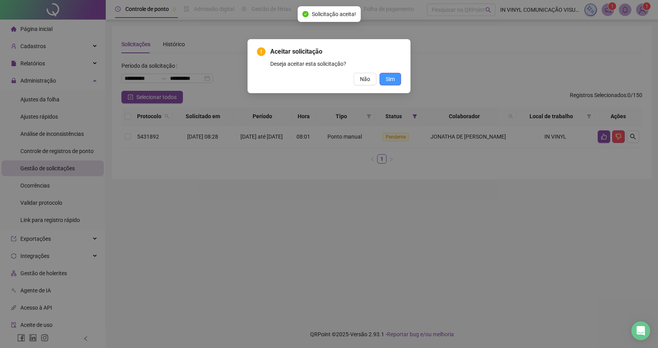
click at [392, 78] on span "Sim" at bounding box center [390, 79] width 9 height 9
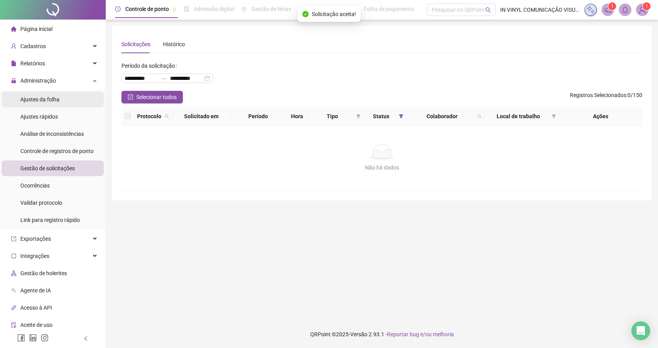
click at [48, 99] on span "Ajustes da folha" at bounding box center [39, 99] width 39 height 6
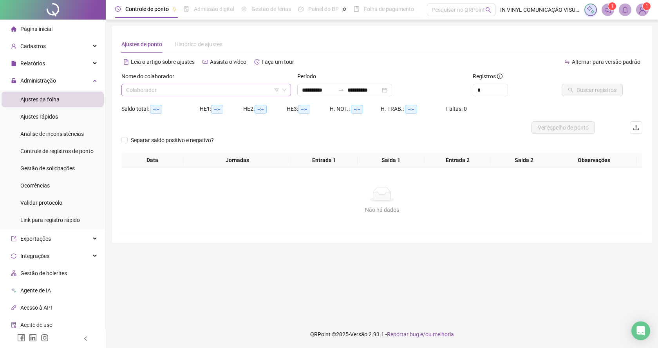
click at [286, 86] on span at bounding box center [206, 90] width 160 height 12
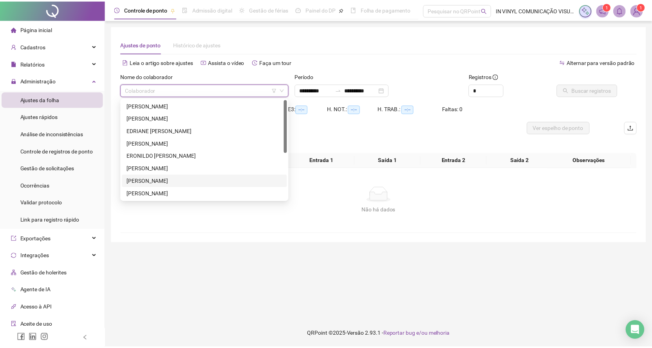
scroll to position [78, 0]
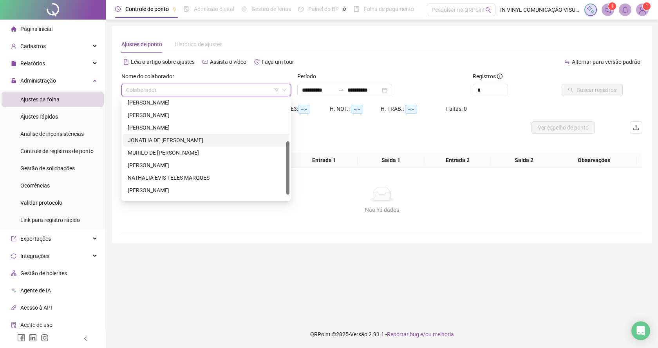
click at [163, 139] on div "JONATHA DE [PERSON_NAME]" at bounding box center [206, 140] width 157 height 9
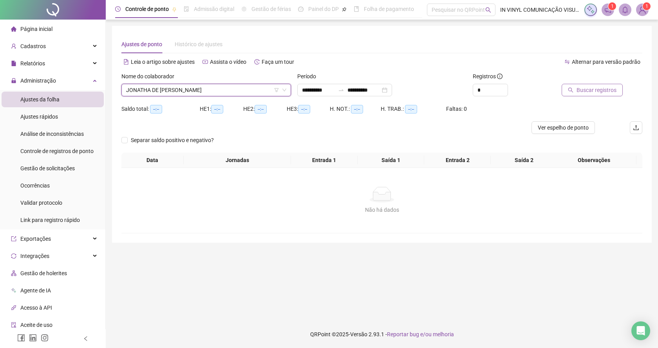
click at [587, 89] on span "Buscar registros" at bounding box center [597, 90] width 40 height 9
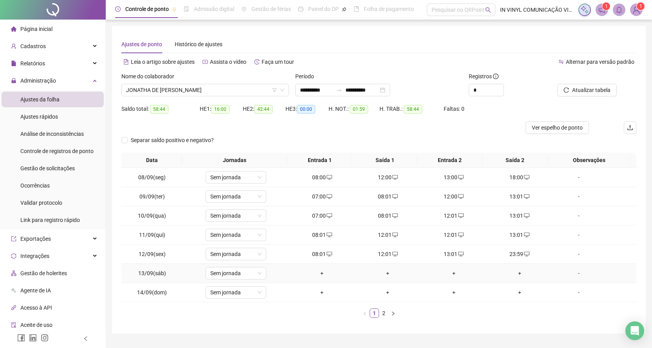
scroll to position [19, 0]
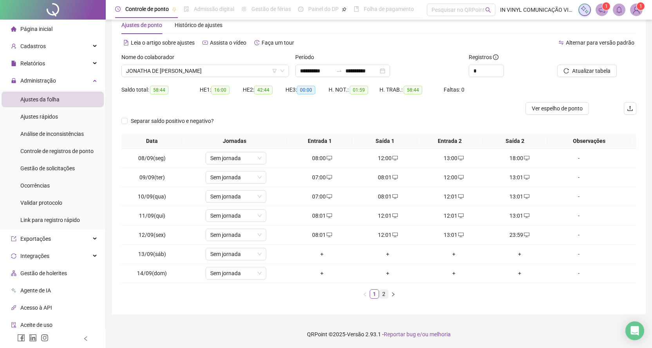
click at [383, 293] on link "2" at bounding box center [384, 294] width 9 height 9
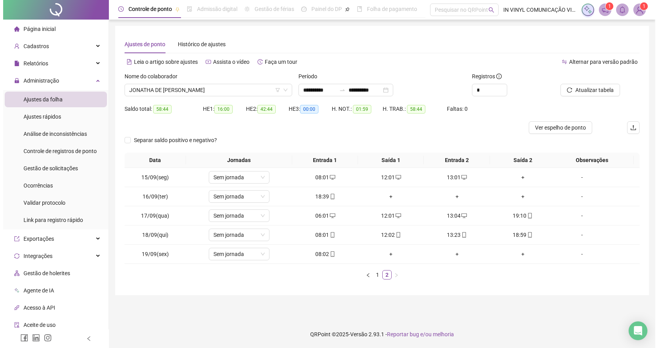
scroll to position [0, 0]
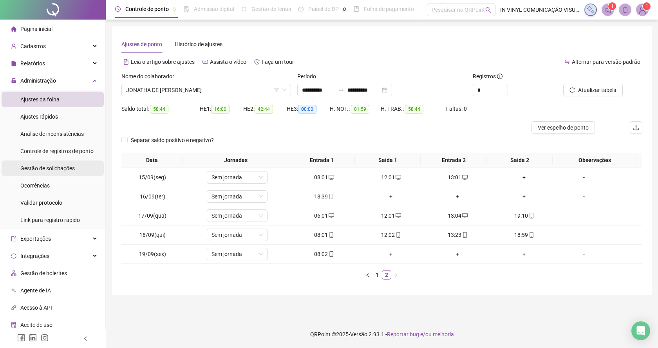
click at [46, 167] on span "Gestão de solicitações" at bounding box center [47, 168] width 54 height 6
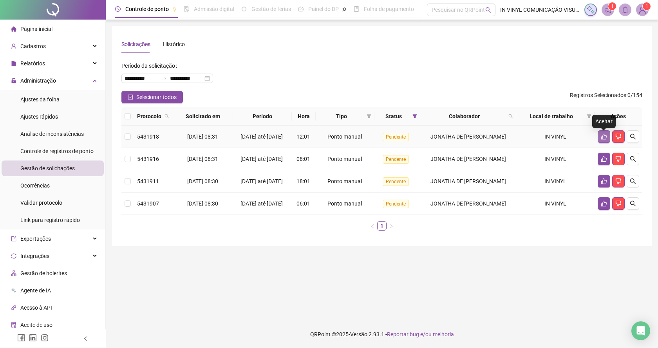
click at [605, 139] on icon "like" at bounding box center [604, 137] width 6 height 6
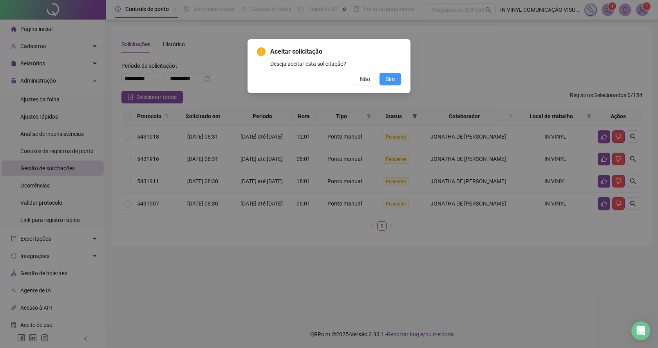
click at [392, 80] on span "Sim" at bounding box center [390, 79] width 9 height 9
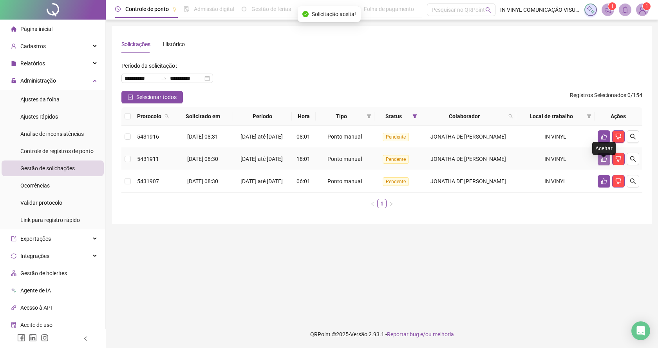
click at [604, 162] on icon "like" at bounding box center [603, 159] width 5 height 6
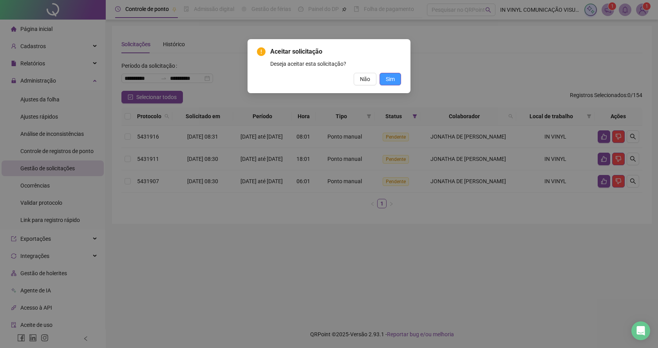
click at [392, 79] on span "Sim" at bounding box center [390, 79] width 9 height 9
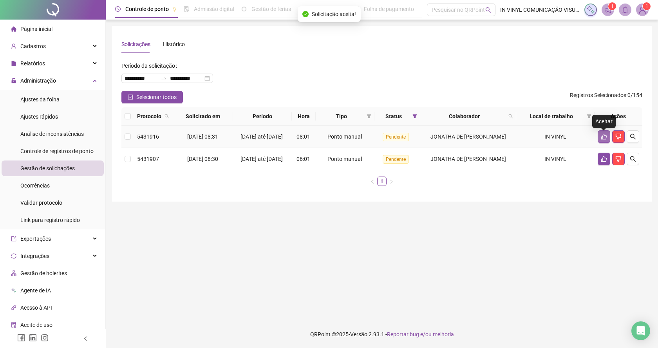
click at [602, 137] on icon "like" at bounding box center [604, 137] width 6 height 6
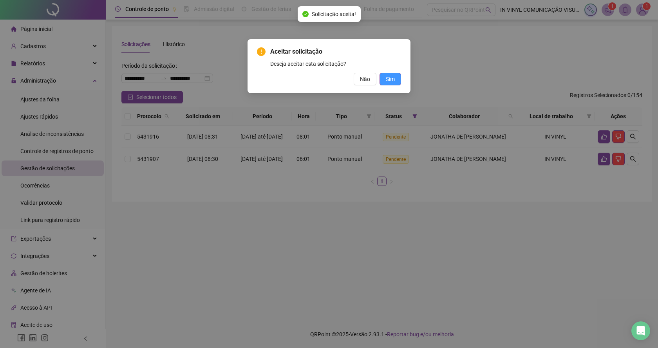
click at [390, 79] on span "Sim" at bounding box center [390, 79] width 9 height 9
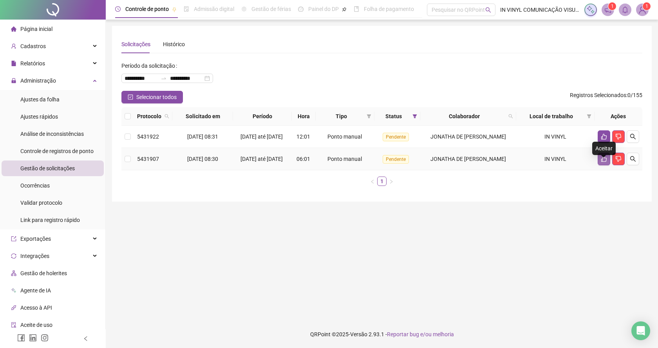
click at [605, 162] on icon "like" at bounding box center [604, 159] width 6 height 6
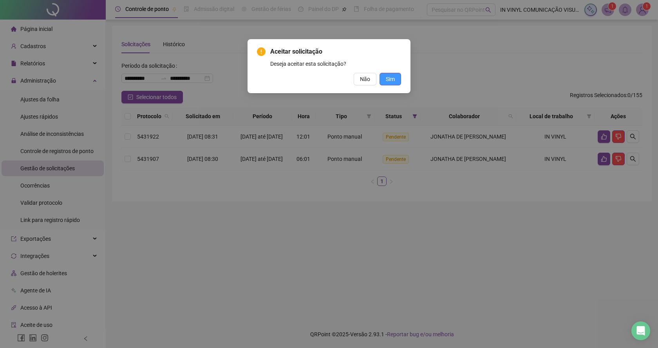
click at [394, 77] on span "Sim" at bounding box center [390, 79] width 9 height 9
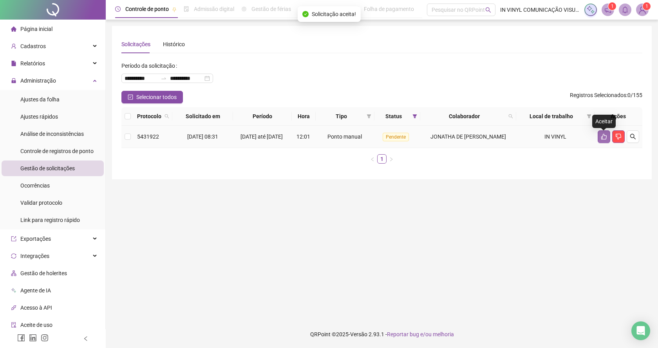
click at [602, 136] on icon "like" at bounding box center [604, 137] width 6 height 6
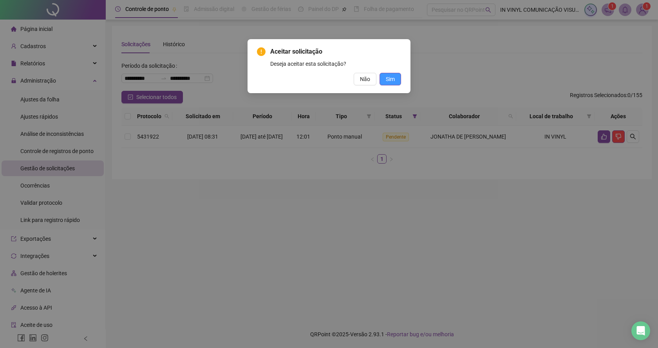
click at [394, 80] on span "Sim" at bounding box center [390, 79] width 9 height 9
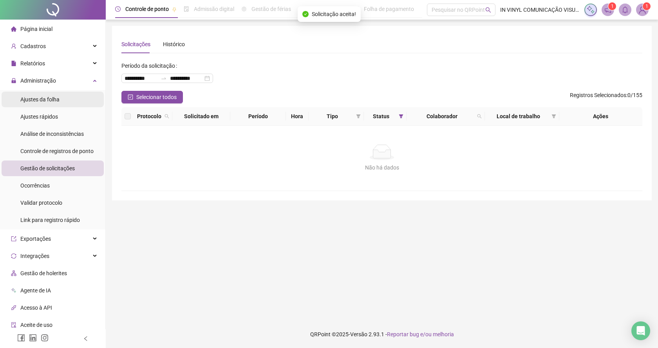
click at [45, 99] on span "Ajustes da folha" at bounding box center [39, 99] width 39 height 6
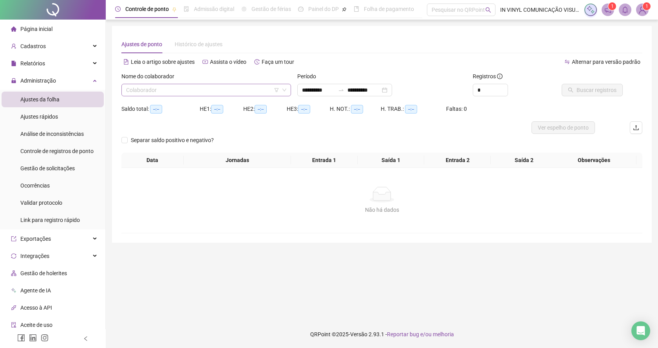
click at [285, 87] on span at bounding box center [206, 90] width 160 height 12
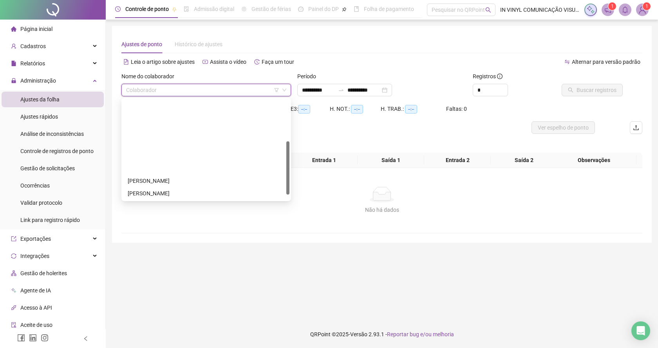
scroll to position [78, 0]
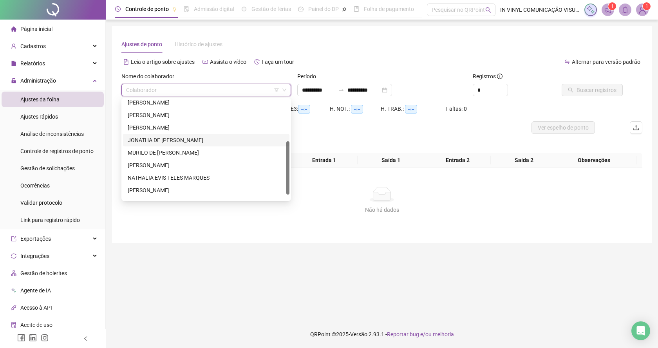
click at [170, 140] on div "JONATHA DE [PERSON_NAME]" at bounding box center [206, 140] width 157 height 9
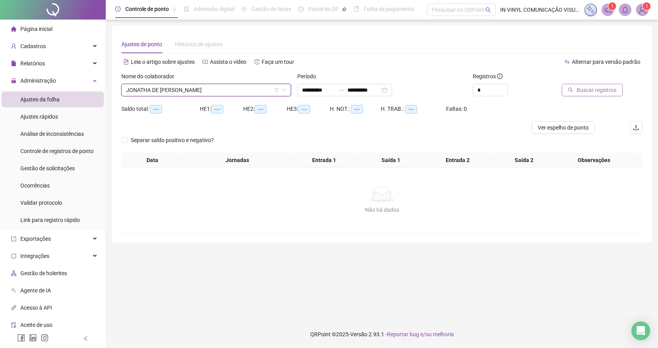
click at [593, 88] on span "Buscar registros" at bounding box center [597, 90] width 40 height 9
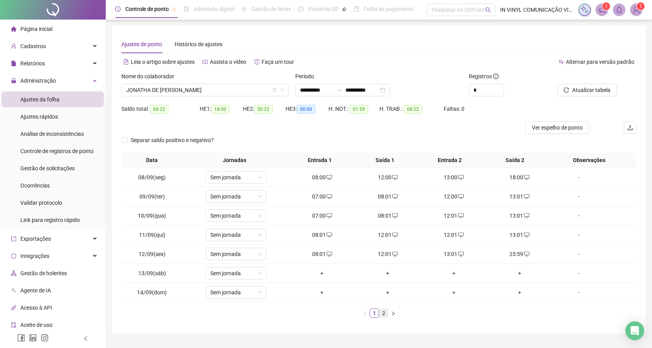
click at [385, 313] on link "2" at bounding box center [384, 313] width 9 height 9
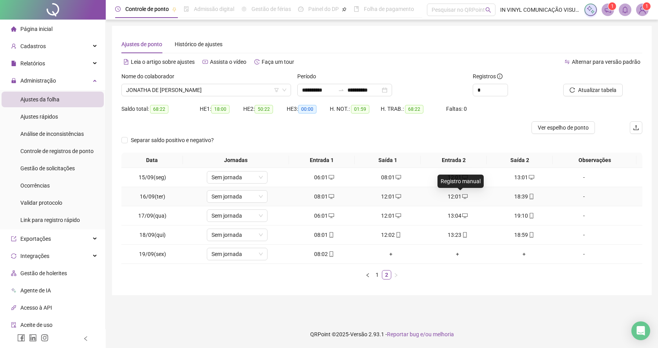
click at [462, 195] on icon "desktop" at bounding box center [464, 196] width 5 height 5
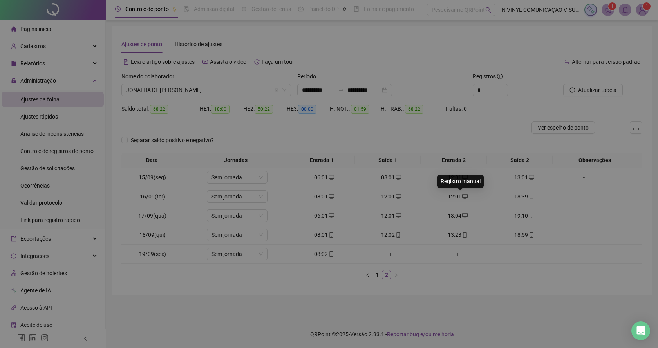
type input "**********"
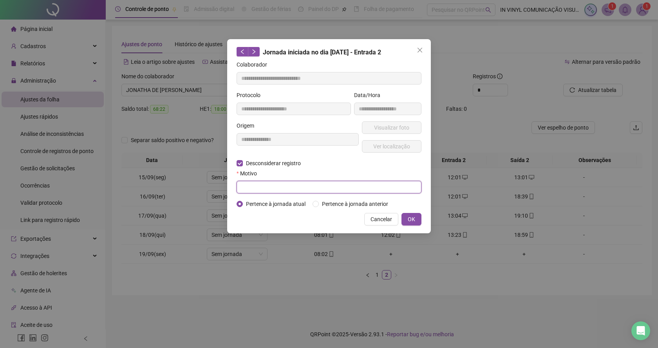
click at [249, 188] on input "text" at bounding box center [329, 187] width 185 height 13
type input "*******"
click at [413, 217] on span "OK" at bounding box center [411, 219] width 7 height 9
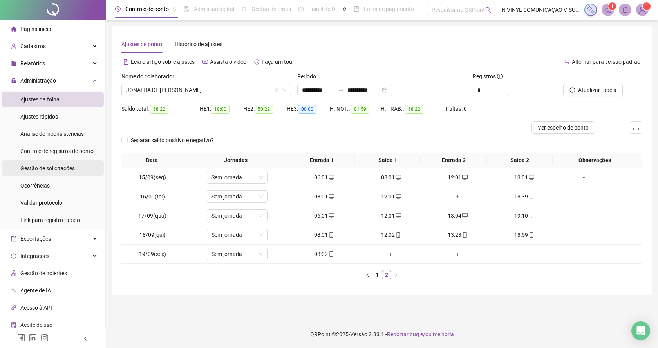
click at [43, 169] on span "Gestão de solicitações" at bounding box center [47, 168] width 54 height 6
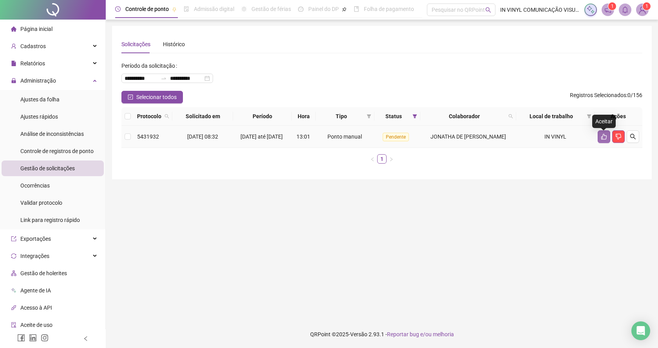
click at [604, 139] on icon "like" at bounding box center [604, 137] width 6 height 6
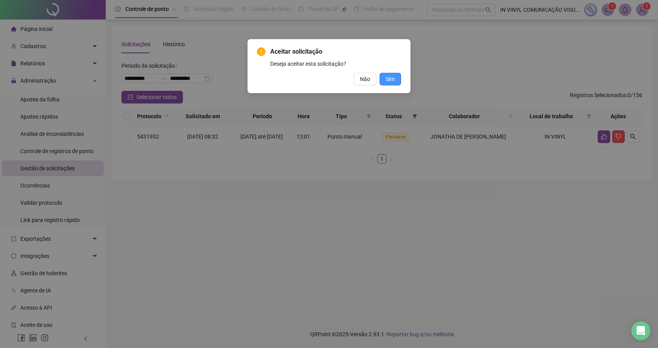
click at [387, 76] on span "Sim" at bounding box center [390, 79] width 9 height 9
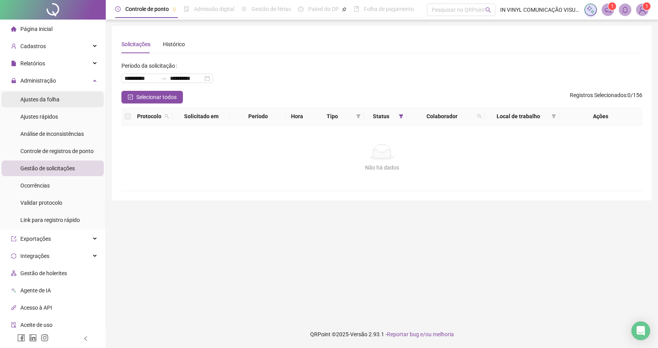
click at [47, 101] on span "Ajustes da folha" at bounding box center [39, 99] width 39 height 6
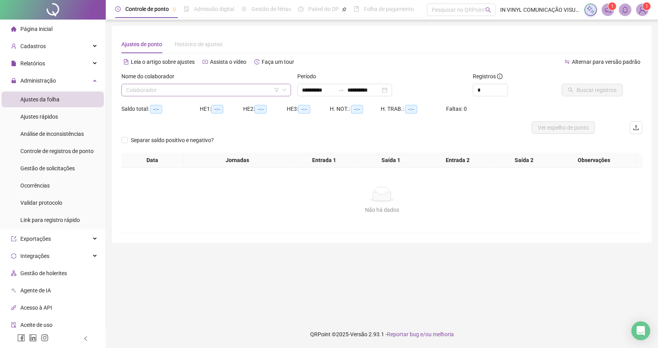
click at [284, 85] on span at bounding box center [206, 90] width 160 height 12
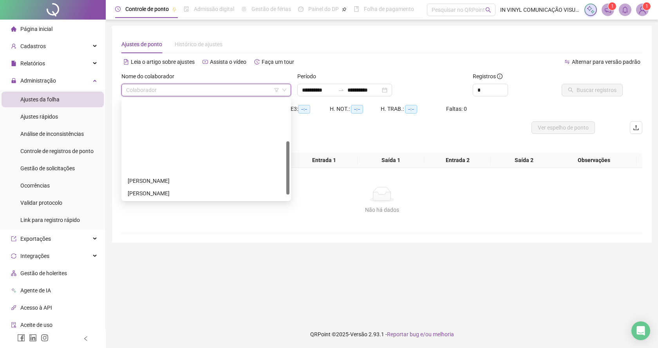
scroll to position [78, 0]
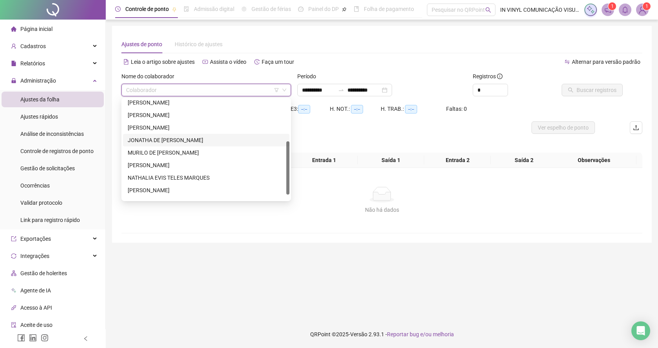
click at [169, 142] on div "JONATHA DE [PERSON_NAME]" at bounding box center [206, 140] width 157 height 9
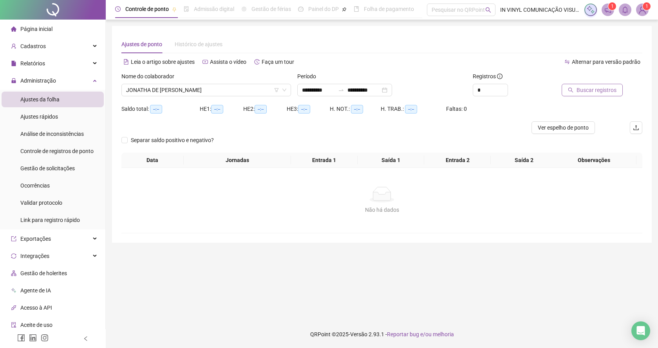
click at [586, 88] on span "Buscar registros" at bounding box center [597, 90] width 40 height 9
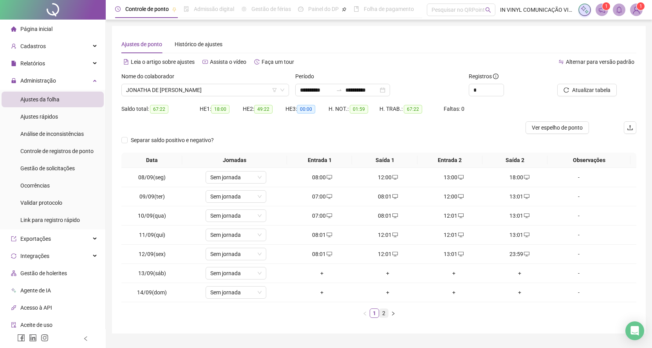
click at [383, 314] on link "2" at bounding box center [384, 313] width 9 height 9
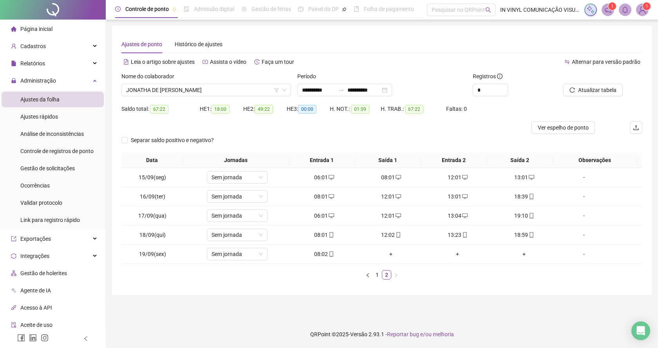
click at [282, 83] on div "Nome do colaborador" at bounding box center [206, 78] width 170 height 12
click at [284, 86] on span "JONATHA DE [PERSON_NAME]" at bounding box center [206, 90] width 160 height 12
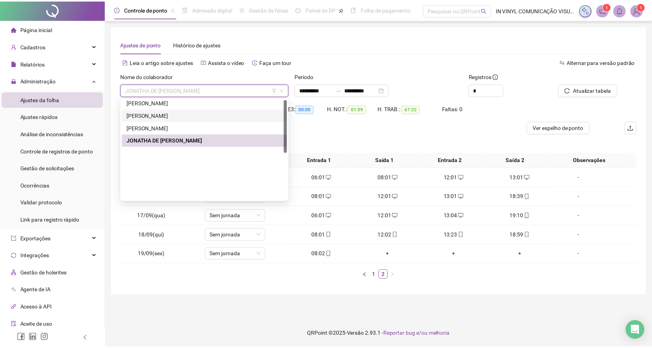
scroll to position [0, 0]
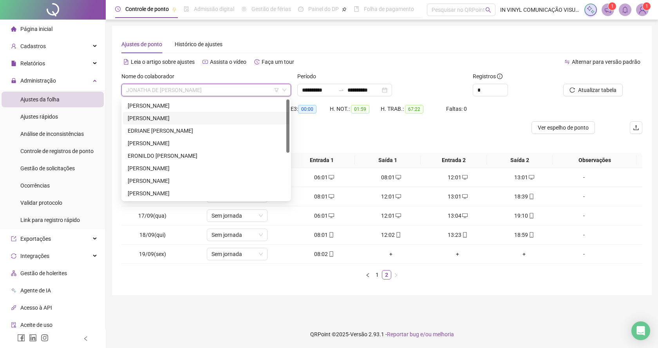
click at [165, 118] on div "[PERSON_NAME]" at bounding box center [206, 118] width 157 height 9
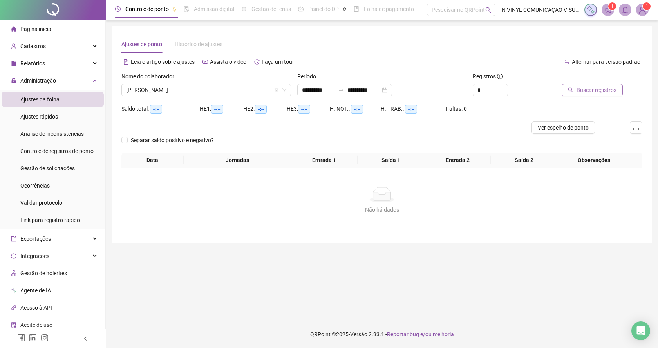
click at [579, 91] on span "Buscar registros" at bounding box center [597, 90] width 40 height 9
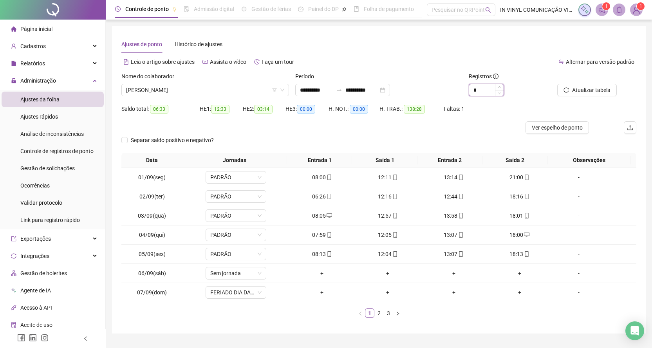
click at [485, 90] on input "*" at bounding box center [486, 90] width 34 height 12
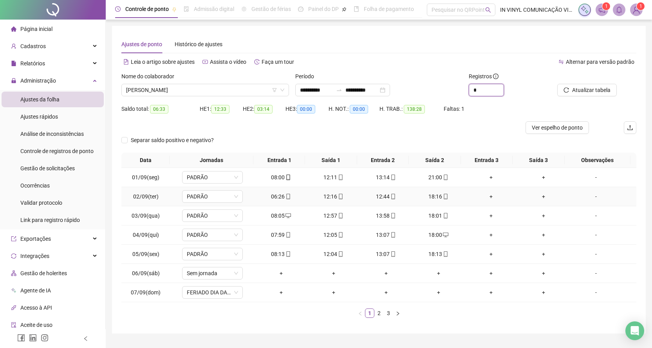
scroll to position [19, 0]
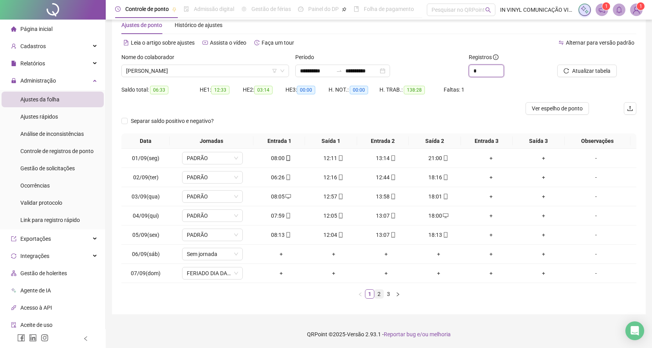
type input "*"
click at [378, 292] on link "2" at bounding box center [379, 294] width 9 height 9
click at [387, 294] on link "3" at bounding box center [388, 294] width 9 height 9
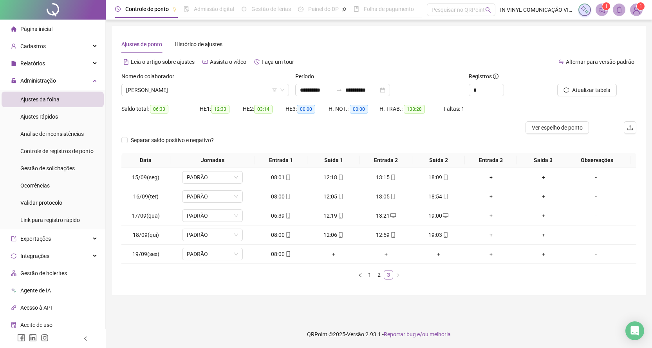
scroll to position [0, 0]
click at [286, 85] on span "[PERSON_NAME]" at bounding box center [206, 90] width 160 height 12
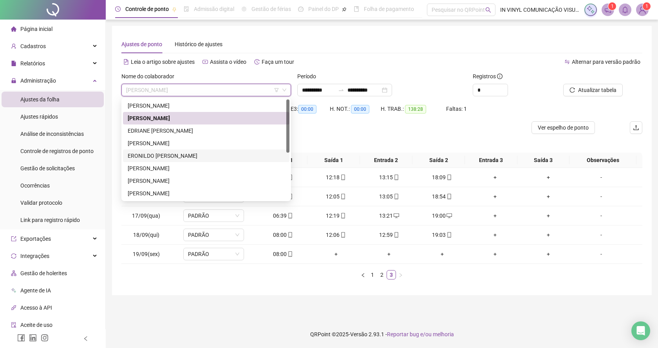
click at [158, 157] on div "ERONILDO [PERSON_NAME]" at bounding box center [206, 156] width 157 height 9
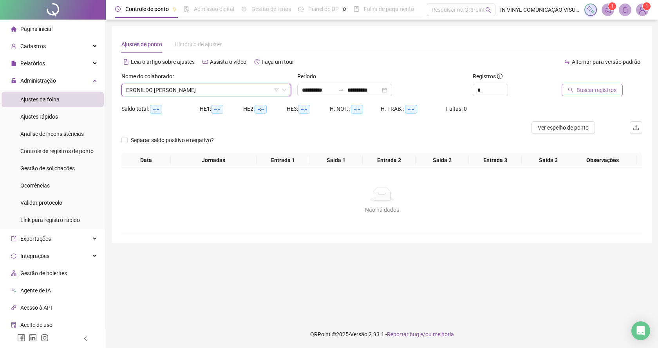
click at [581, 89] on span "Buscar registros" at bounding box center [597, 90] width 40 height 9
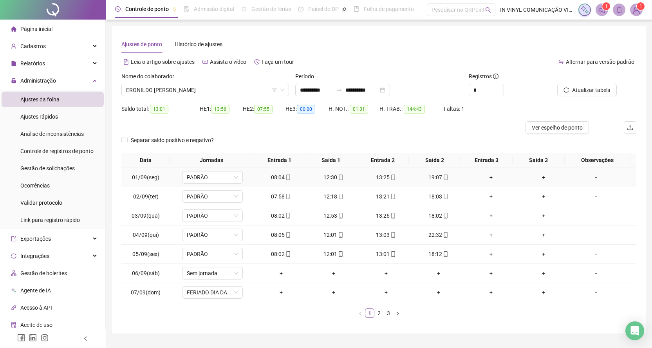
scroll to position [19, 0]
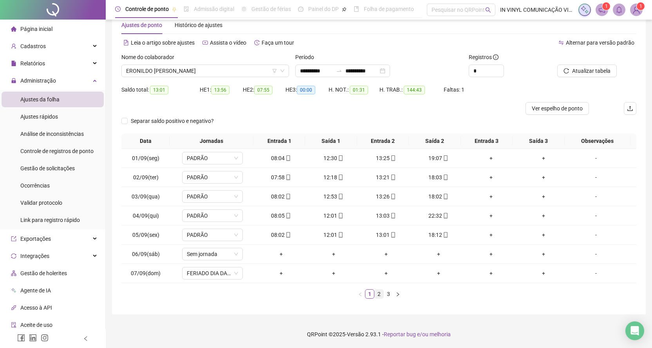
click at [379, 296] on link "2" at bounding box center [379, 294] width 9 height 9
click at [386, 295] on link "3" at bounding box center [388, 294] width 9 height 9
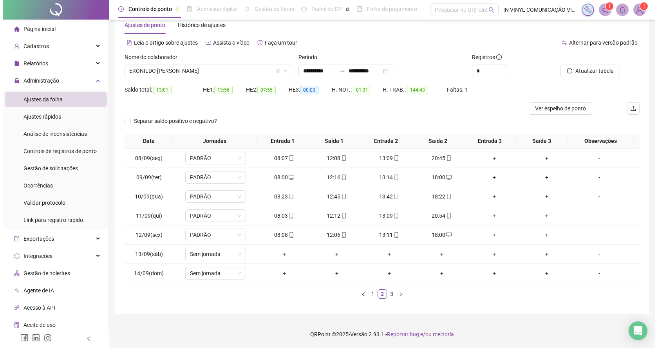
scroll to position [0, 0]
